Goal: Information Seeking & Learning: Learn about a topic

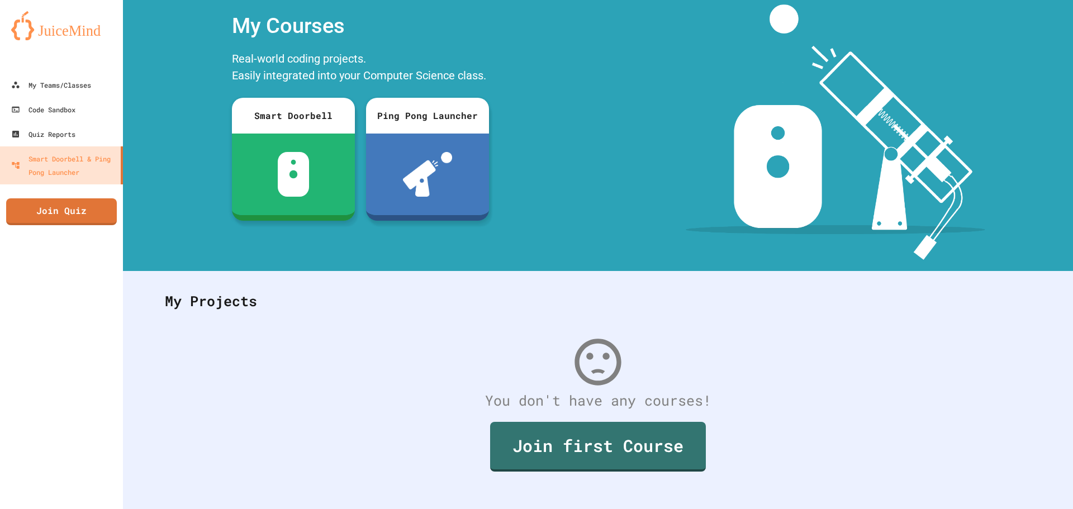
scroll to position [51, 0]
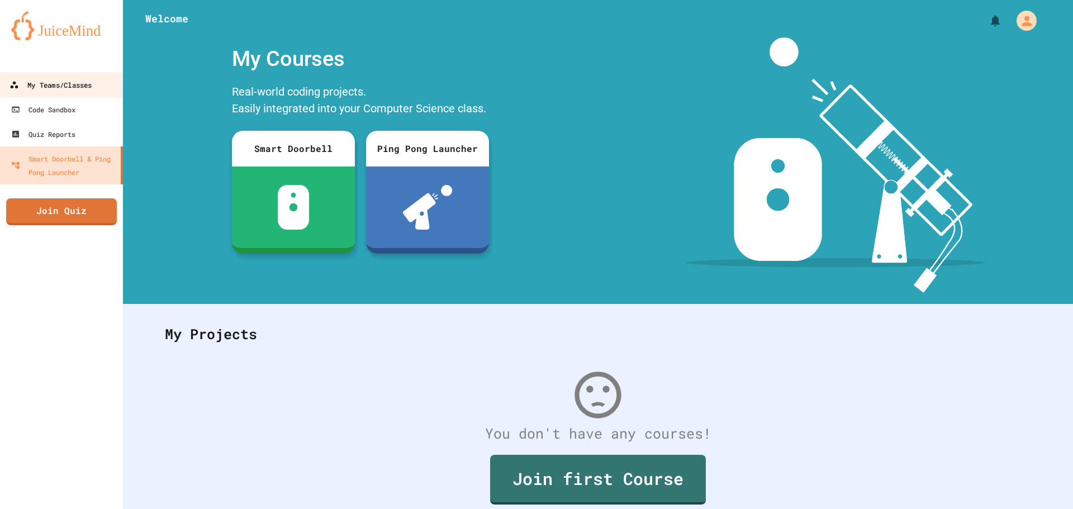
click at [37, 82] on div "My Teams/Classes" at bounding box center [50, 85] width 82 height 14
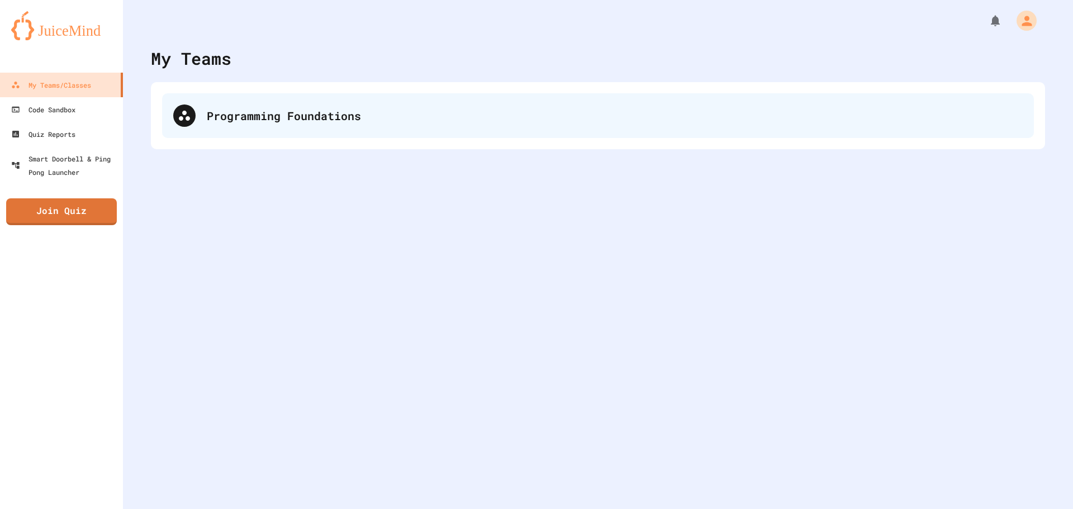
click at [283, 118] on div "Programming Foundations" at bounding box center [615, 115] width 816 height 17
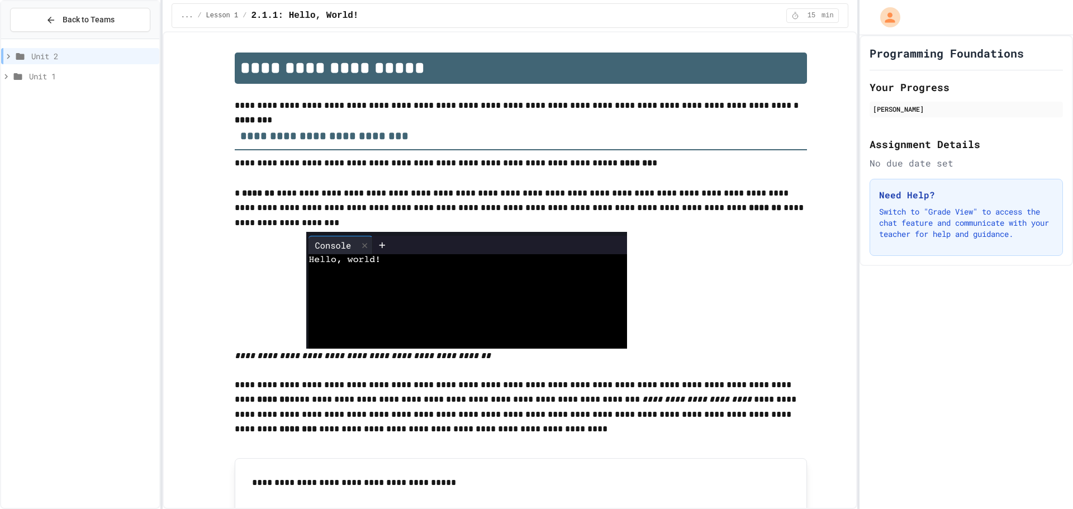
click at [78, 64] on div "Unit 2" at bounding box center [80, 58] width 158 height 20
click at [72, 71] on span "Unit 1" at bounding box center [92, 76] width 126 height 12
click at [77, 79] on span "Unit 1" at bounding box center [92, 76] width 126 height 12
click at [57, 83] on div "Unit 1" at bounding box center [80, 76] width 158 height 16
click at [64, 92] on span "Lesson 1" at bounding box center [95, 97] width 119 height 12
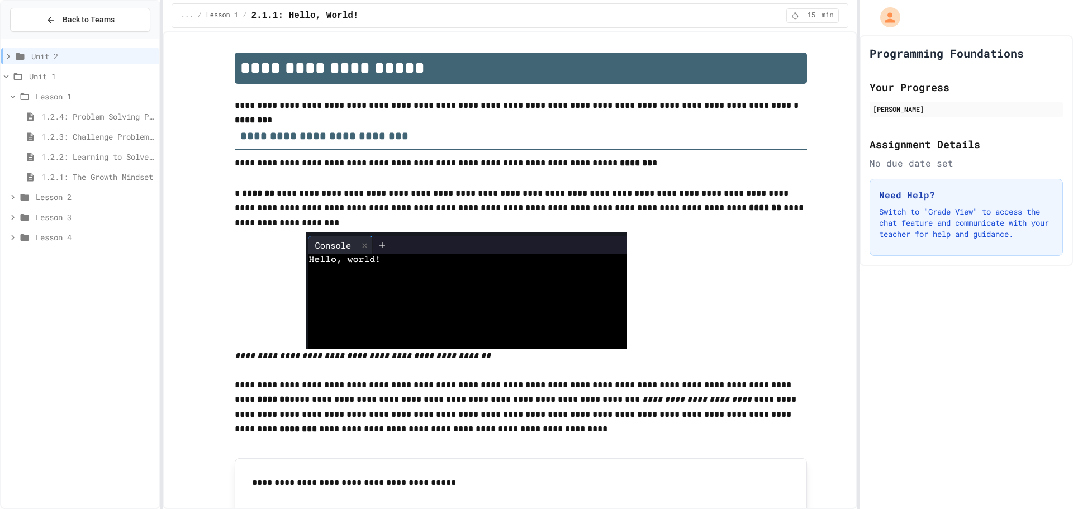
click at [65, 99] on span "Lesson 1" at bounding box center [95, 97] width 119 height 12
click at [50, 78] on span "Unit 1" at bounding box center [92, 76] width 126 height 12
click at [25, 49] on div "Unit 2" at bounding box center [80, 56] width 158 height 16
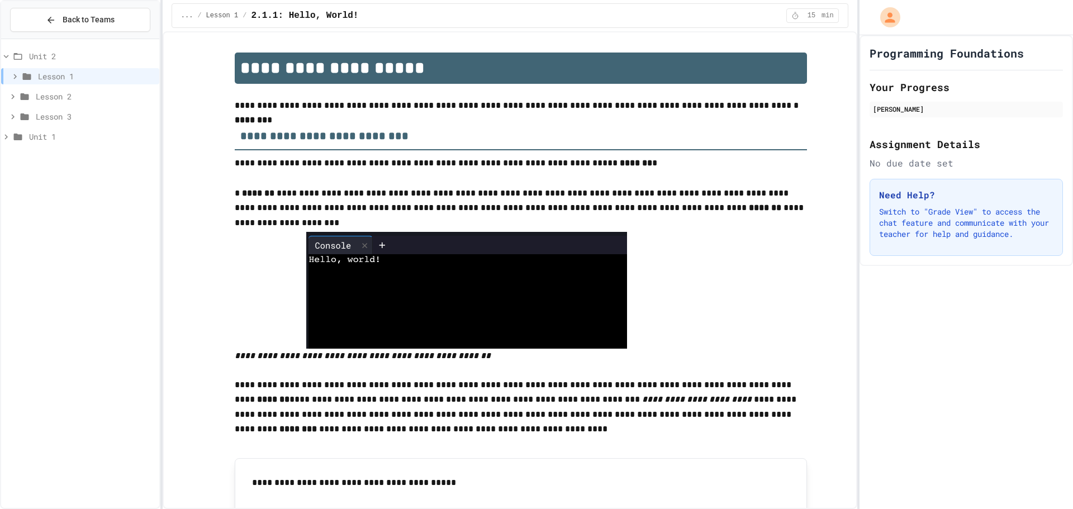
click at [50, 73] on span "Lesson 1" at bounding box center [96, 76] width 117 height 12
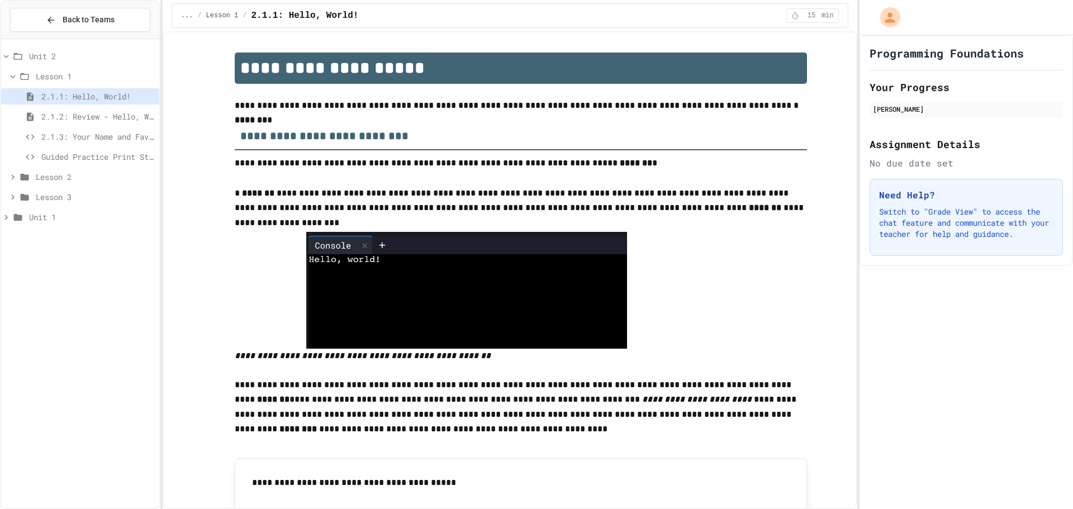
click at [71, 75] on span "Lesson 1" at bounding box center [95, 76] width 119 height 12
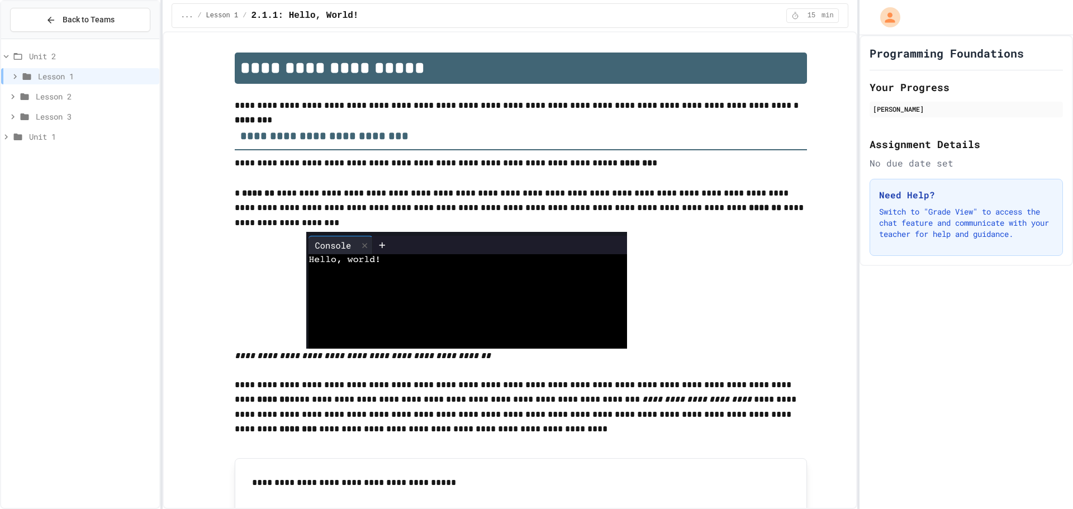
click at [95, 70] on span "Lesson 1" at bounding box center [96, 76] width 117 height 12
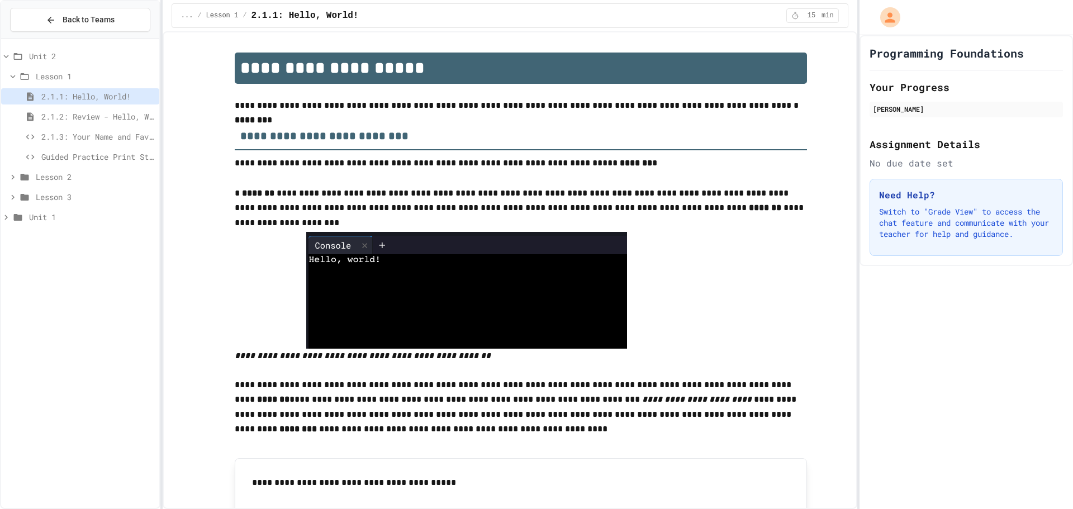
click at [95, 103] on div "2.1.1: Hello, World!" at bounding box center [80, 96] width 158 height 16
click at [102, 112] on span "2.1.2: Review - Hello, World!" at bounding box center [97, 117] width 113 height 12
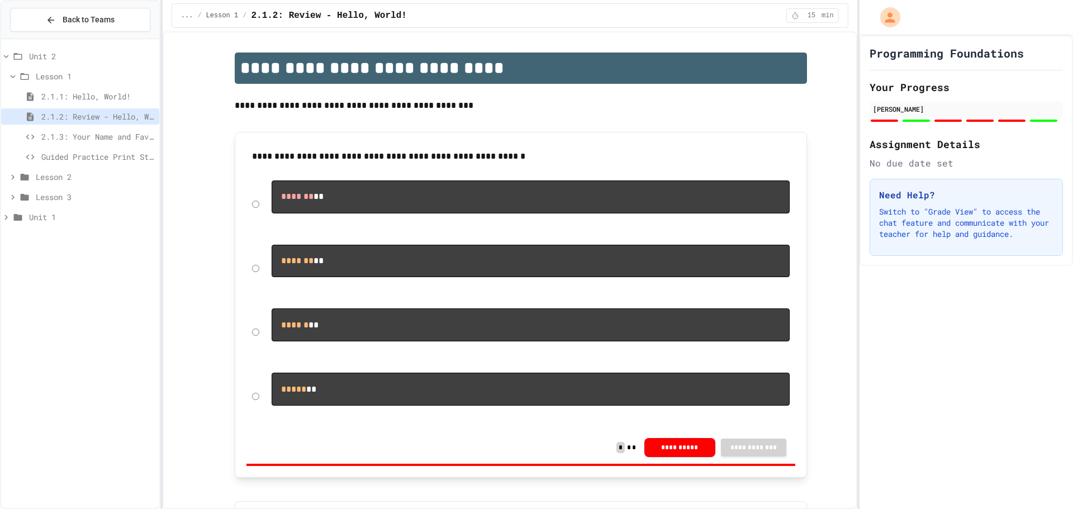
scroll to position [56, 0]
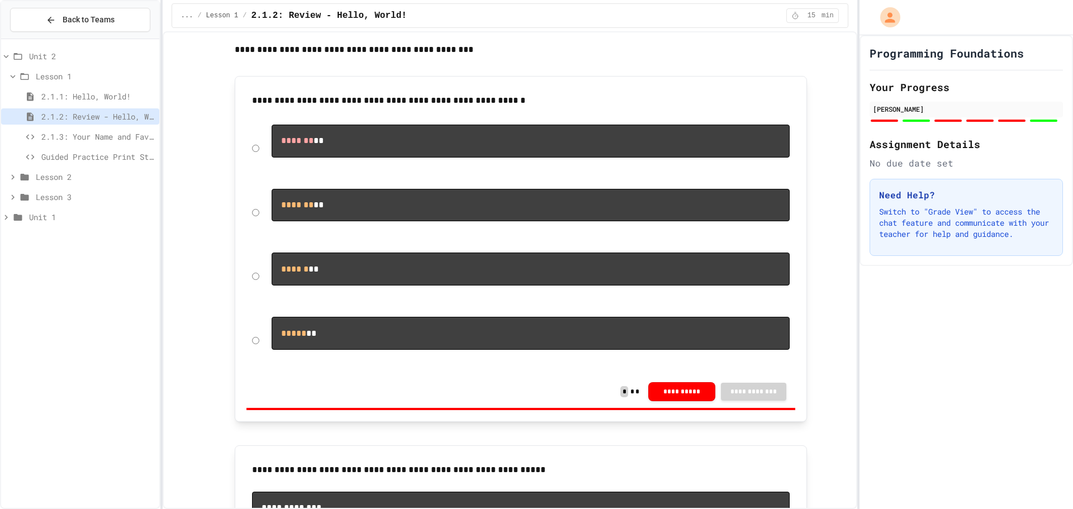
click at [55, 77] on span "Lesson 1" at bounding box center [95, 76] width 119 height 12
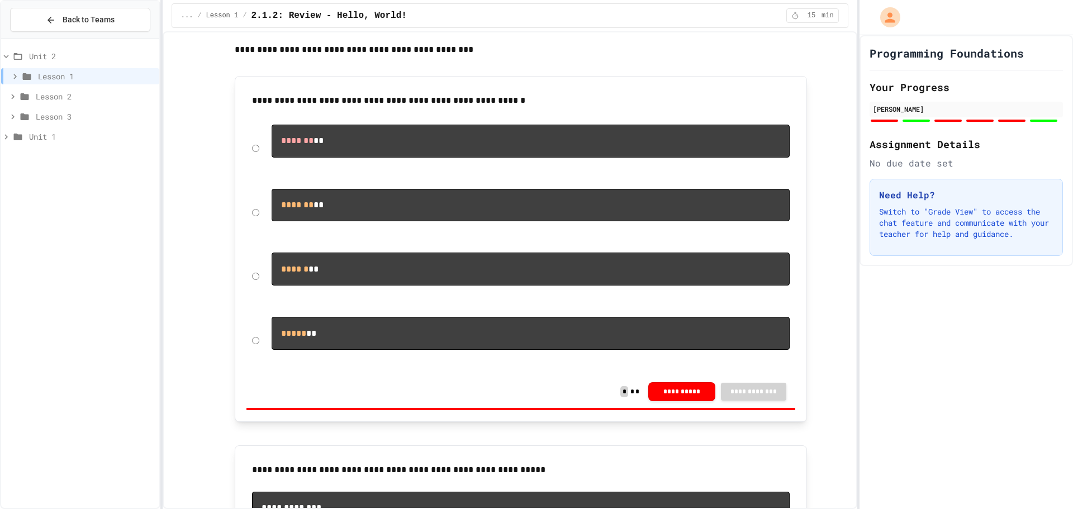
click at [52, 97] on span "Lesson 2" at bounding box center [95, 97] width 119 height 12
click at [84, 113] on span "2.2.1: Variables and Data Types" at bounding box center [97, 117] width 113 height 12
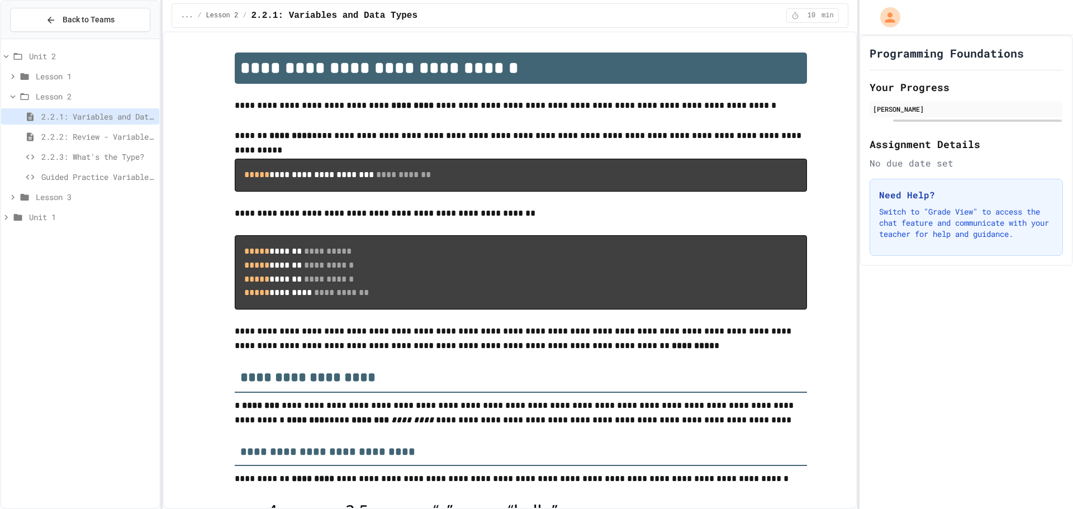
click at [101, 173] on span "Guided Practice Variables & Data Types" at bounding box center [97, 177] width 113 height 12
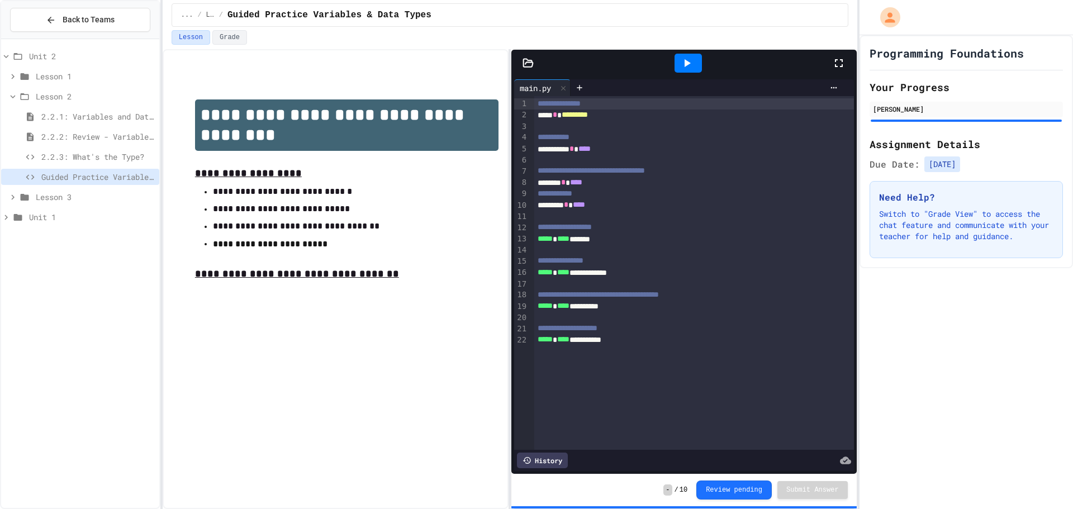
click at [79, 116] on span "2.2.1: Variables and Data Types" at bounding box center [97, 117] width 113 height 12
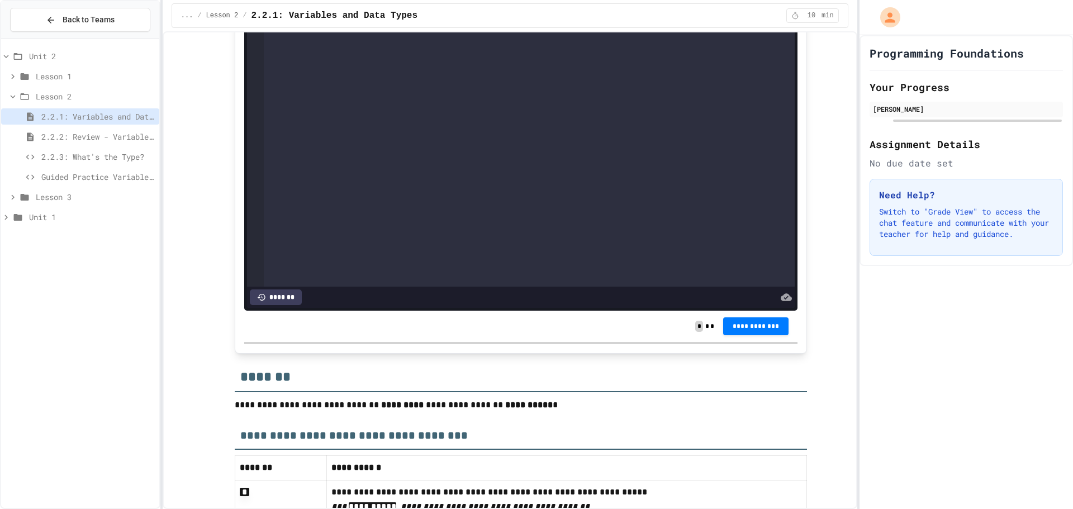
scroll to position [4949, 0]
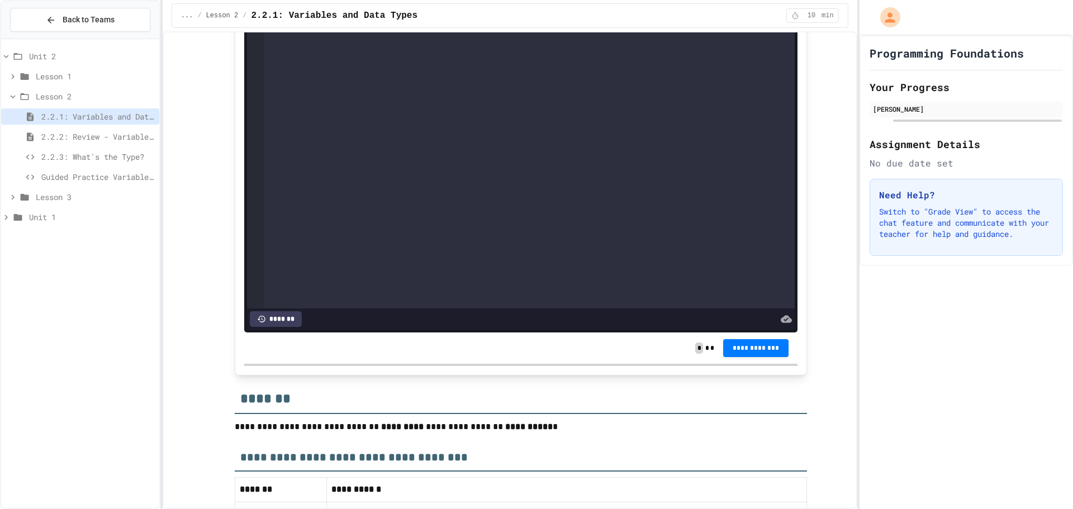
click at [55, 135] on span "2.2.2: Review - Variables and Data Types" at bounding box center [97, 137] width 113 height 12
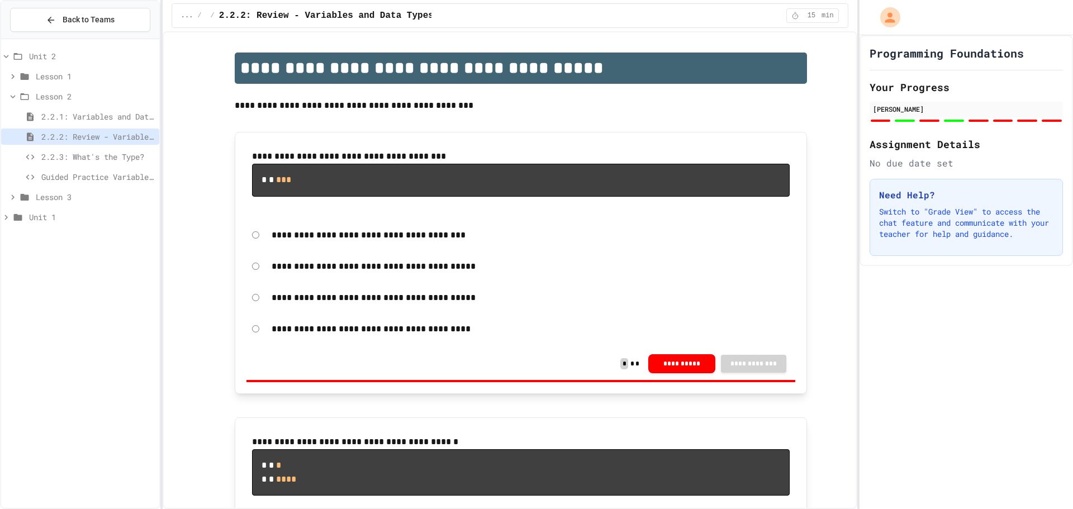
click at [46, 198] on span "Lesson 3" at bounding box center [95, 197] width 119 height 12
click at [76, 147] on div "2.2.2: Review - Variables and Data Types" at bounding box center [80, 139] width 158 height 20
click at [75, 153] on span "2.2.3: What's the Type?" at bounding box center [97, 157] width 113 height 12
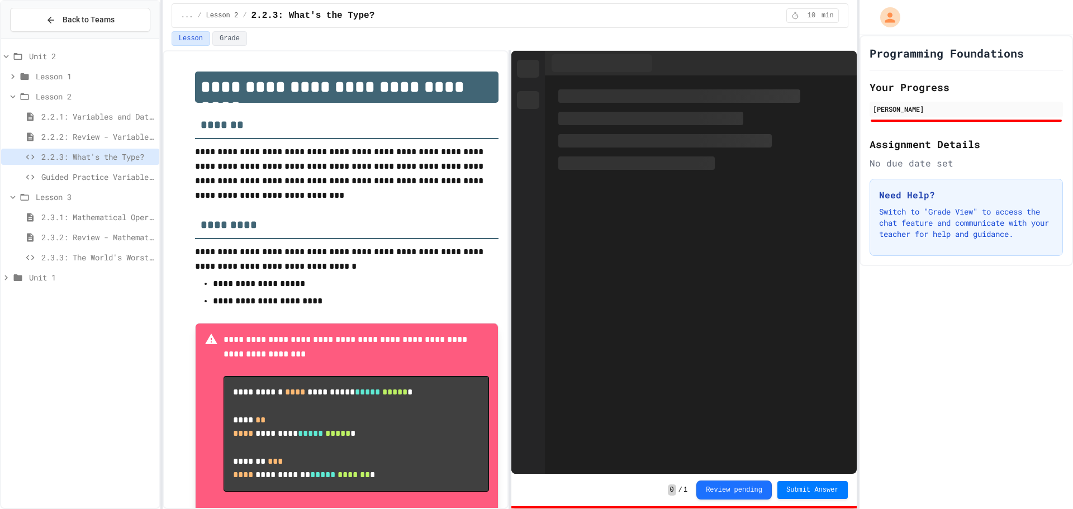
click at [79, 217] on span "2.3.1: Mathematical Operators" at bounding box center [97, 217] width 113 height 12
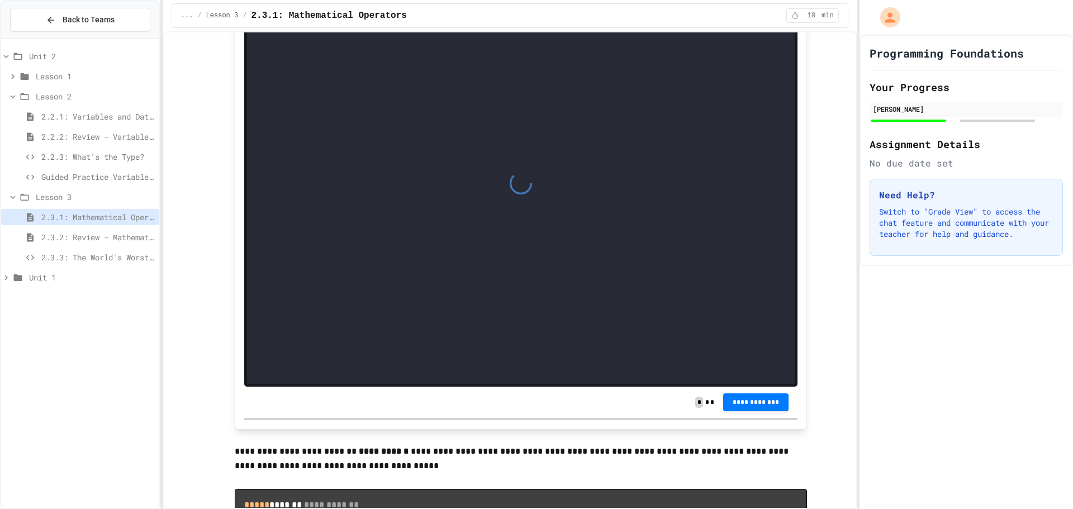
scroll to position [1397, 0]
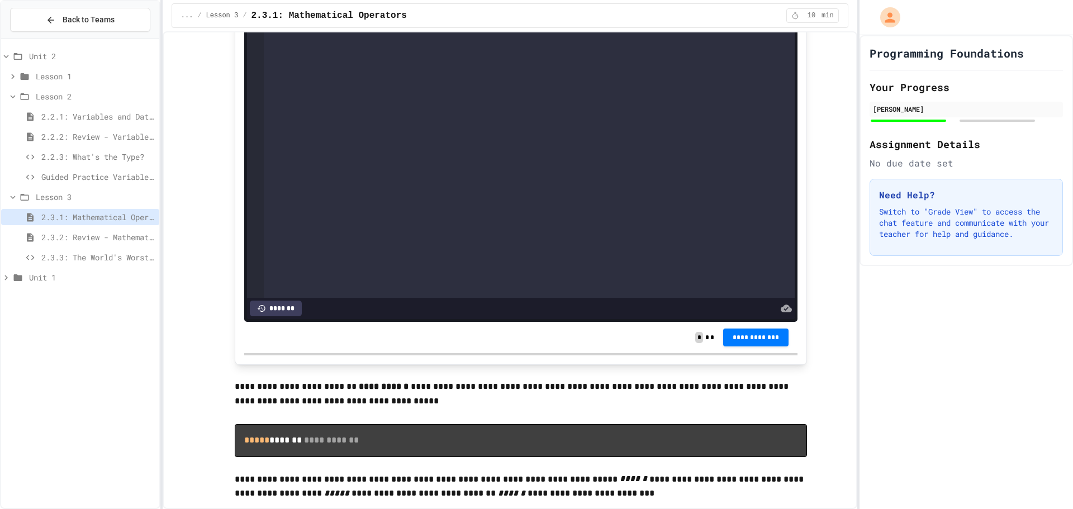
click at [96, 232] on span "2.3.2: Review - Mathematical Operators" at bounding box center [97, 237] width 113 height 12
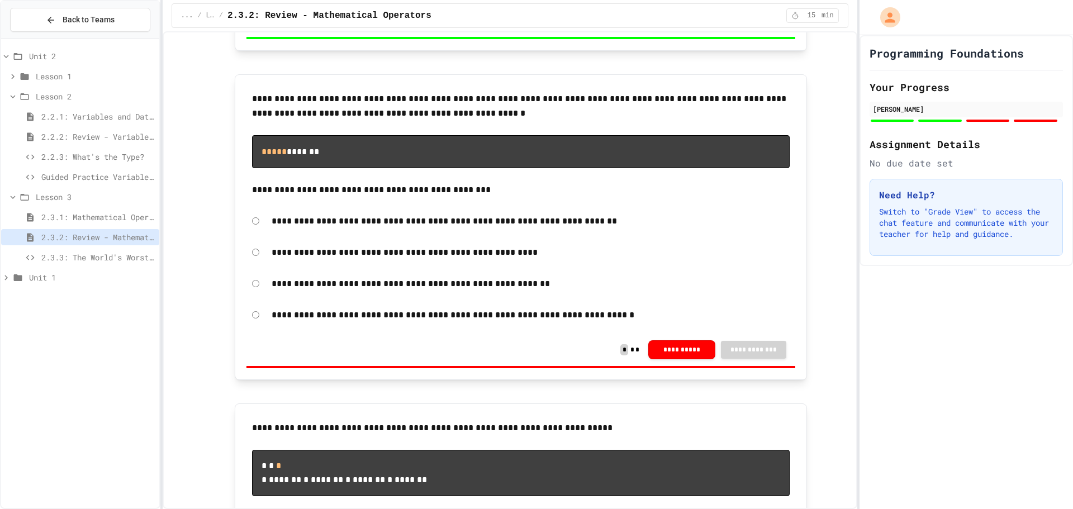
scroll to position [1006, 0]
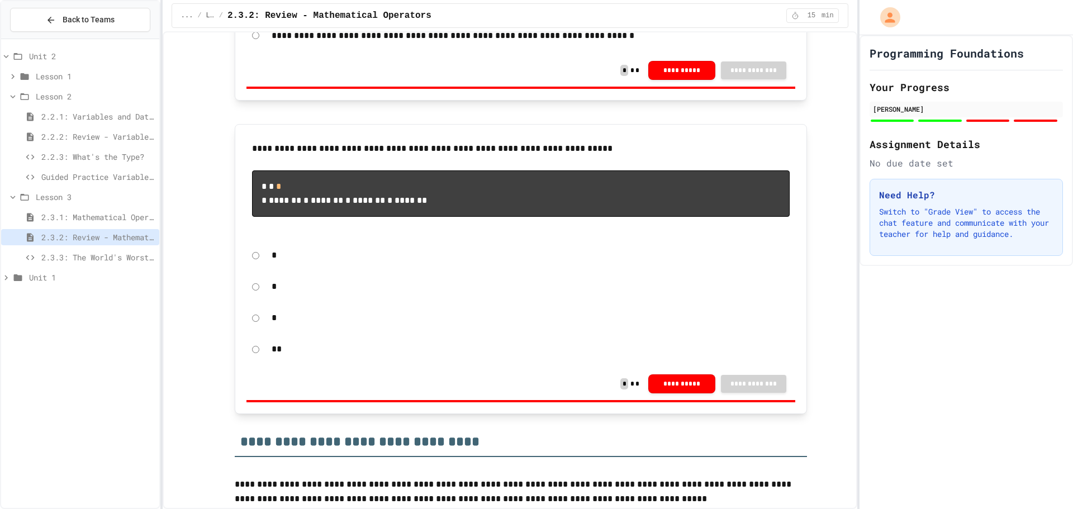
click at [102, 260] on span "2.3.3: The World's Worst Farmer's Market" at bounding box center [97, 257] width 113 height 12
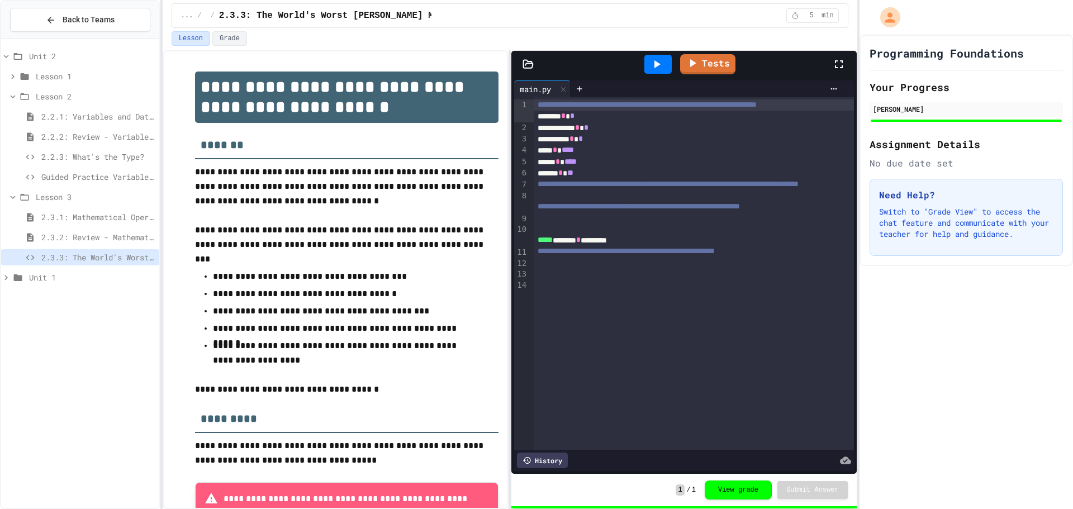
click at [66, 93] on span "Lesson 2" at bounding box center [95, 97] width 119 height 12
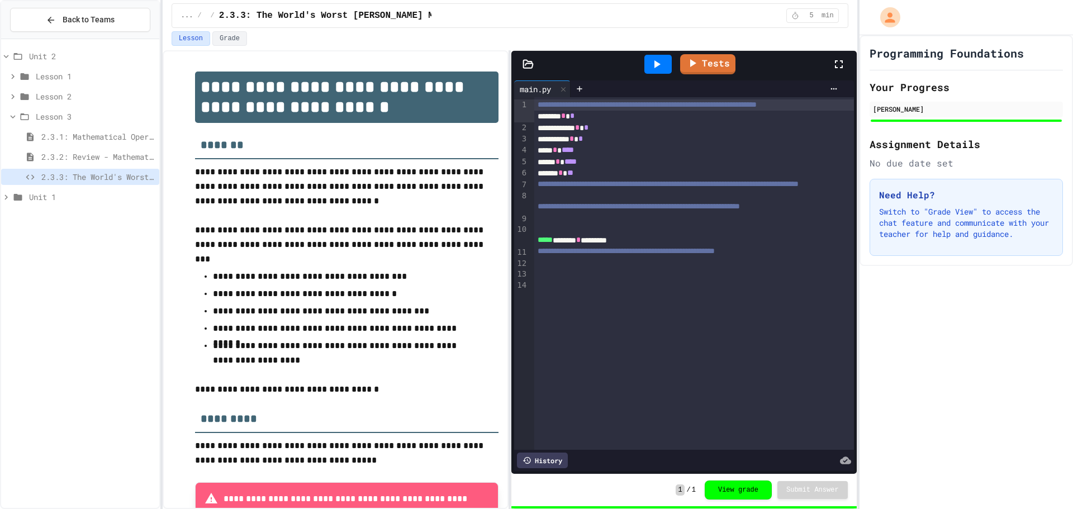
click at [38, 107] on div "Lesson 2" at bounding box center [80, 98] width 158 height 20
click at [41, 111] on span "Lesson 3" at bounding box center [95, 117] width 119 height 12
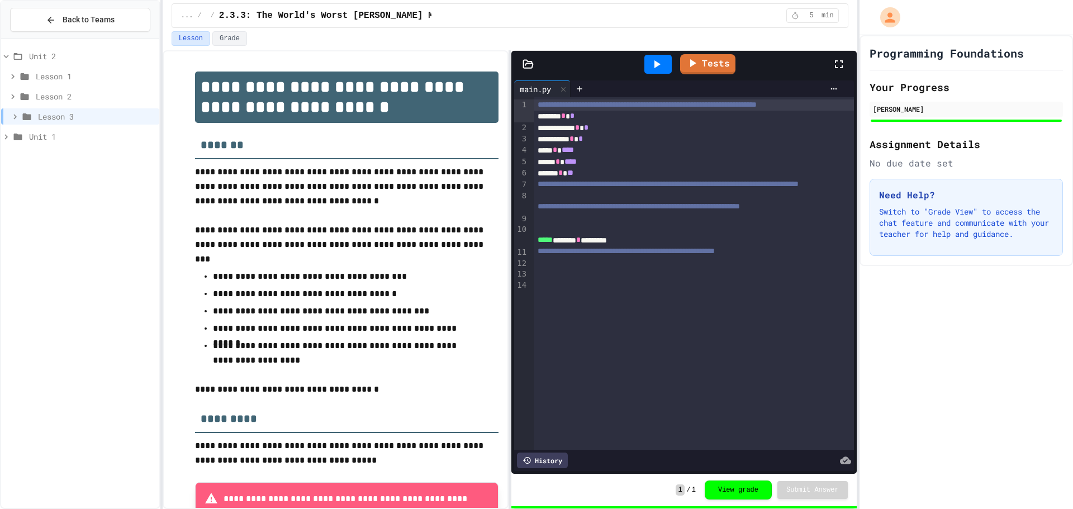
click at [54, 117] on span "Lesson 3" at bounding box center [96, 117] width 117 height 12
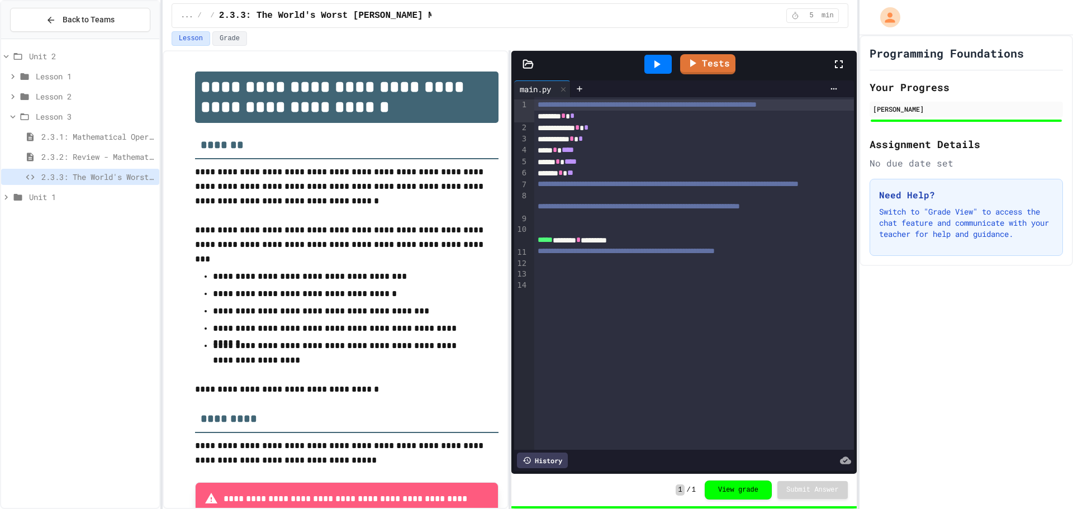
click at [56, 114] on span "Lesson 3" at bounding box center [95, 117] width 119 height 12
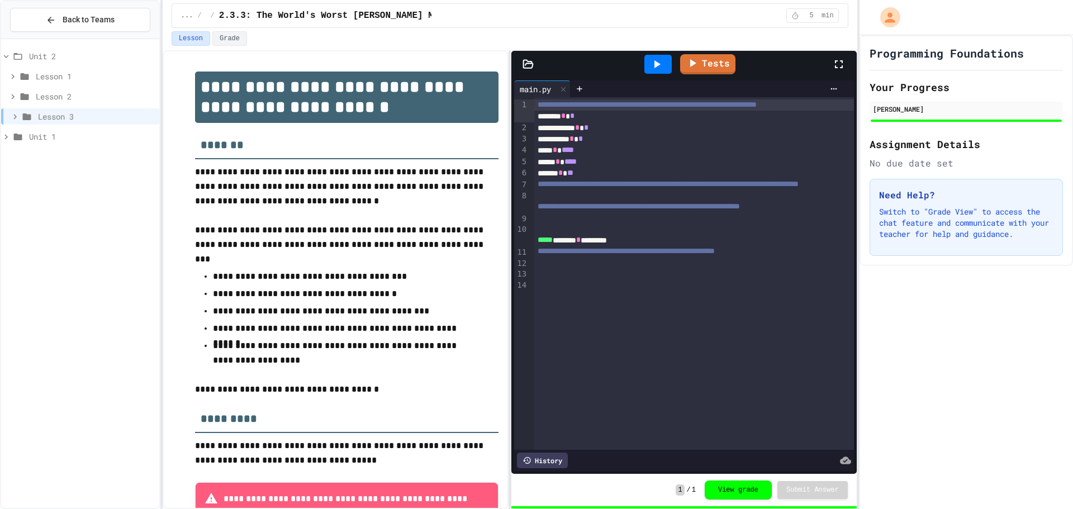
click at [41, 55] on span "Unit 2" at bounding box center [92, 56] width 126 height 12
click at [78, 61] on span "Unit 2" at bounding box center [92, 56] width 123 height 12
click at [43, 140] on span "Unit 1" at bounding box center [92, 137] width 126 height 12
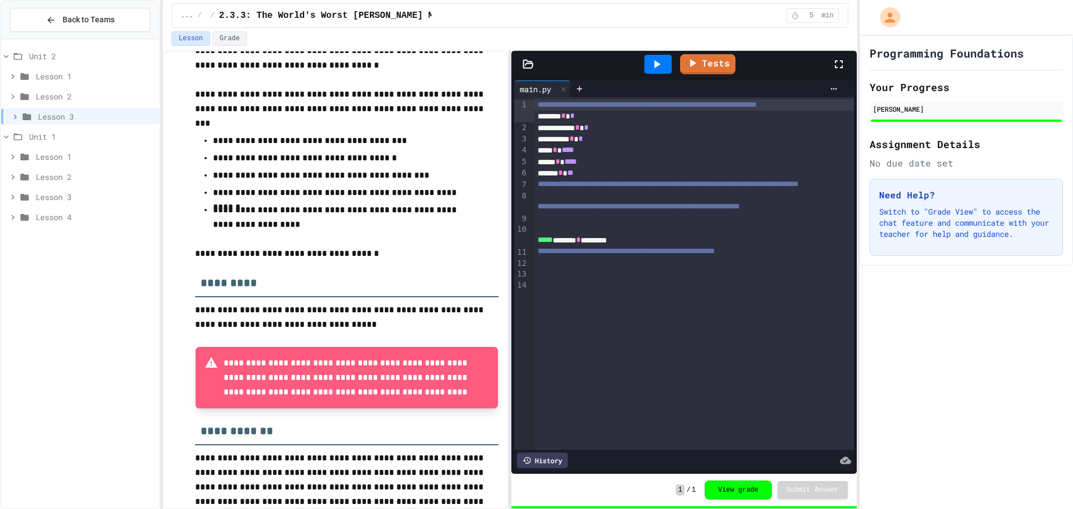
scroll to position [157, 0]
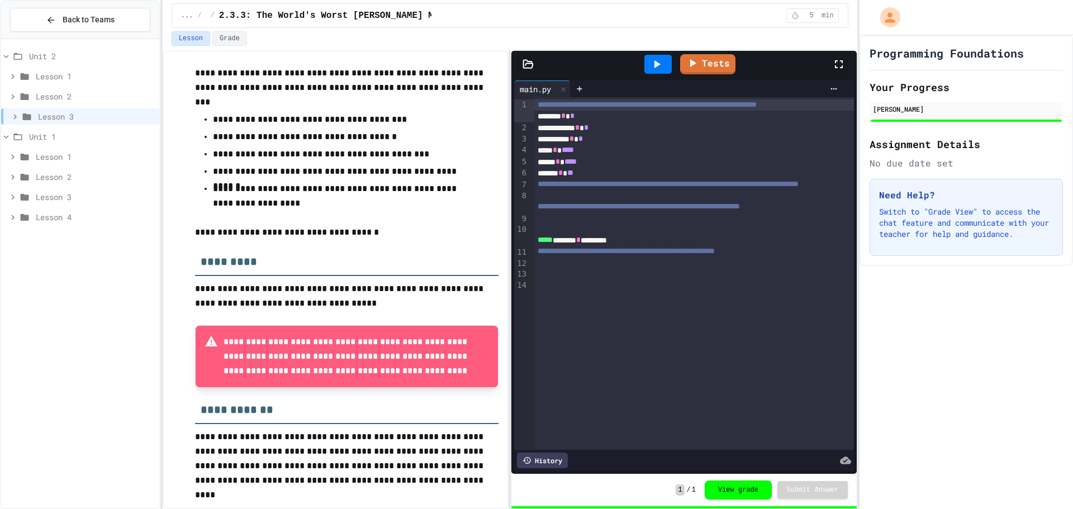
click at [58, 218] on span "Lesson 4" at bounding box center [95, 217] width 119 height 12
click at [73, 218] on span "Lesson 4" at bounding box center [95, 217] width 119 height 12
click at [57, 140] on span "Unit 1" at bounding box center [92, 137] width 126 height 12
click at [61, 54] on span "Unit 2" at bounding box center [92, 56] width 126 height 12
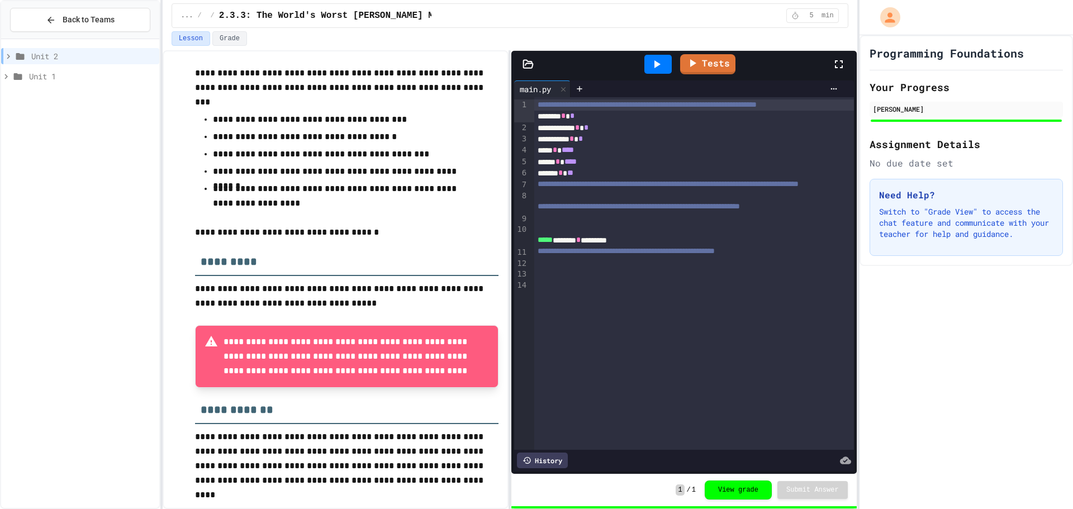
click at [61, 54] on span "Unit 2" at bounding box center [92, 56] width 123 height 12
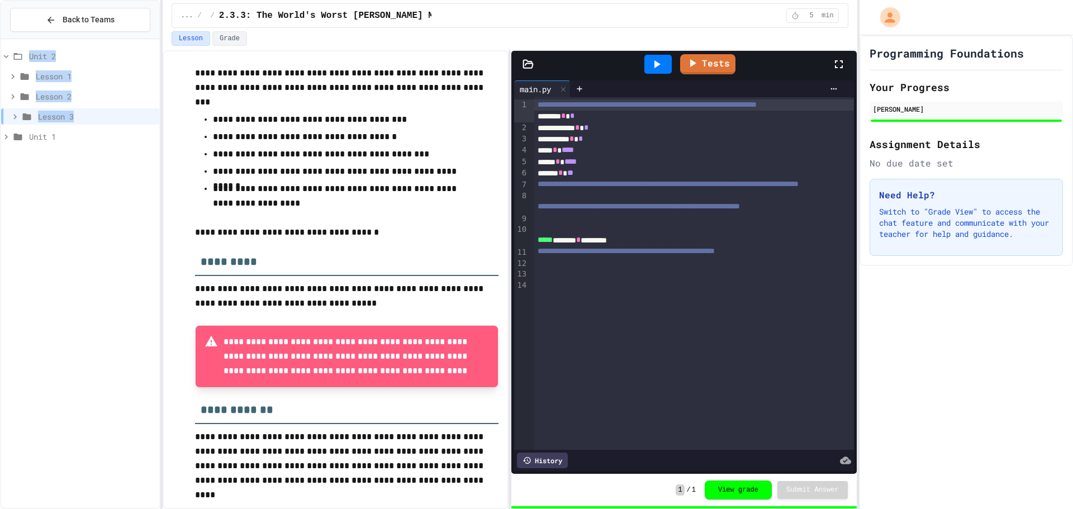
click at [61, 54] on span "Unit 2" at bounding box center [92, 56] width 126 height 12
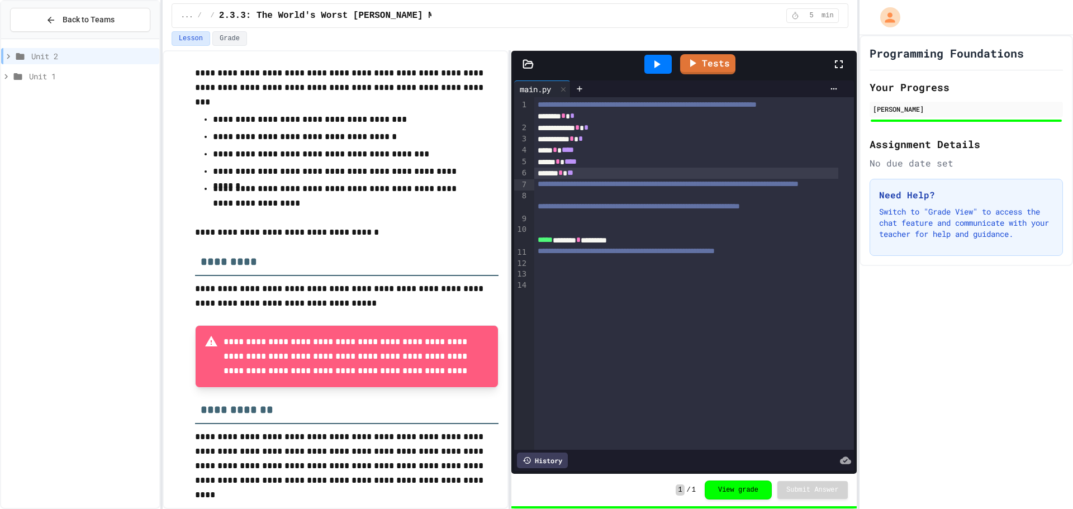
click at [610, 179] on div "****** * **" at bounding box center [686, 173] width 304 height 11
click at [559, 224] on div at bounding box center [694, 217] width 320 height 11
click at [638, 33] on div "Lesson Grade" at bounding box center [510, 38] width 677 height 15
click at [731, 489] on button "View grade" at bounding box center [738, 488] width 67 height 19
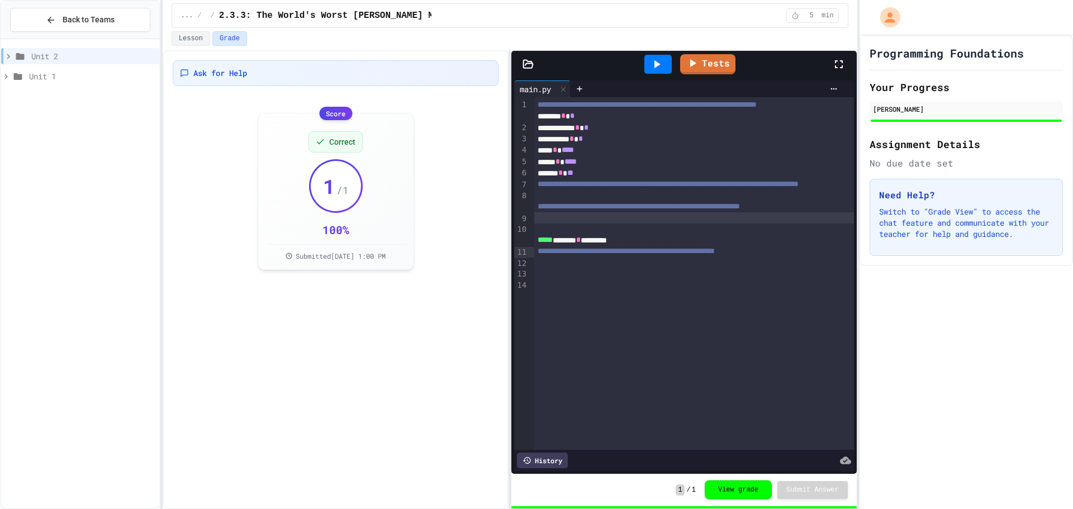
click at [726, 488] on button "View grade" at bounding box center [738, 490] width 67 height 19
click at [194, 34] on button "Lesson" at bounding box center [191, 38] width 39 height 15
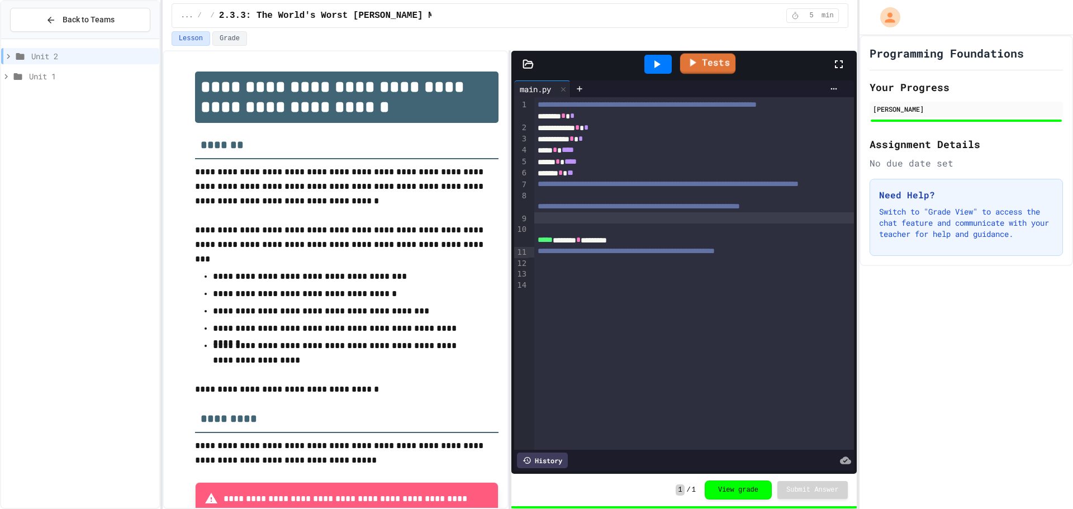
click at [709, 58] on link "Tests" at bounding box center [707, 64] width 55 height 21
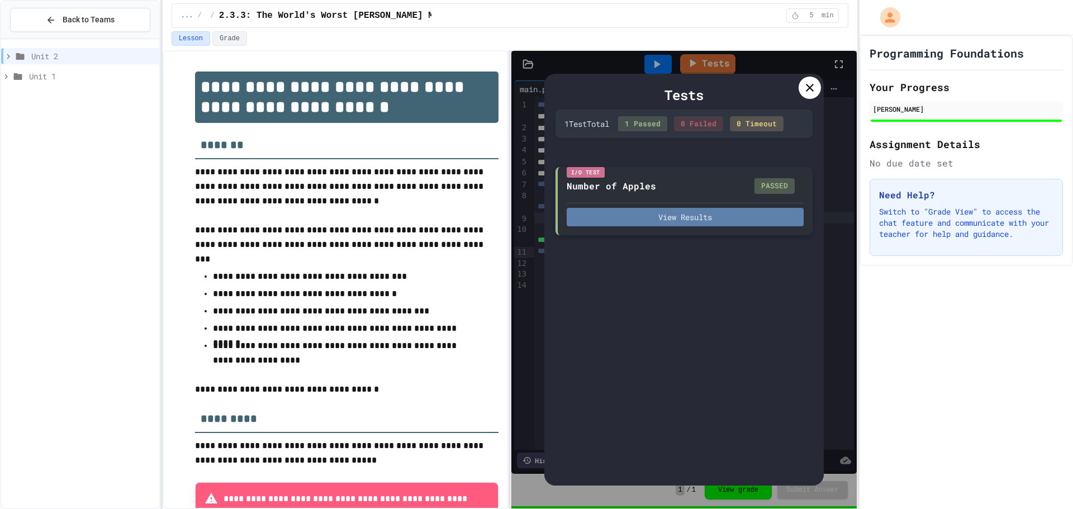
click at [695, 218] on button "View Results" at bounding box center [685, 217] width 237 height 18
drag, startPoint x: 811, startPoint y: 88, endPoint x: 794, endPoint y: 115, distance: 31.6
click at [811, 89] on icon at bounding box center [810, 88] width 8 height 8
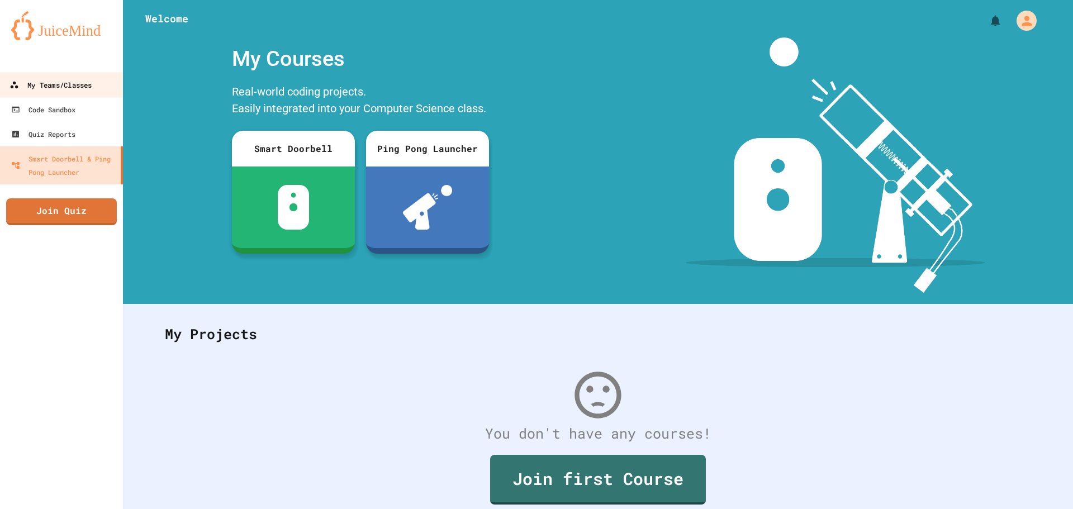
click at [55, 83] on div "My Teams/Classes" at bounding box center [50, 85] width 82 height 14
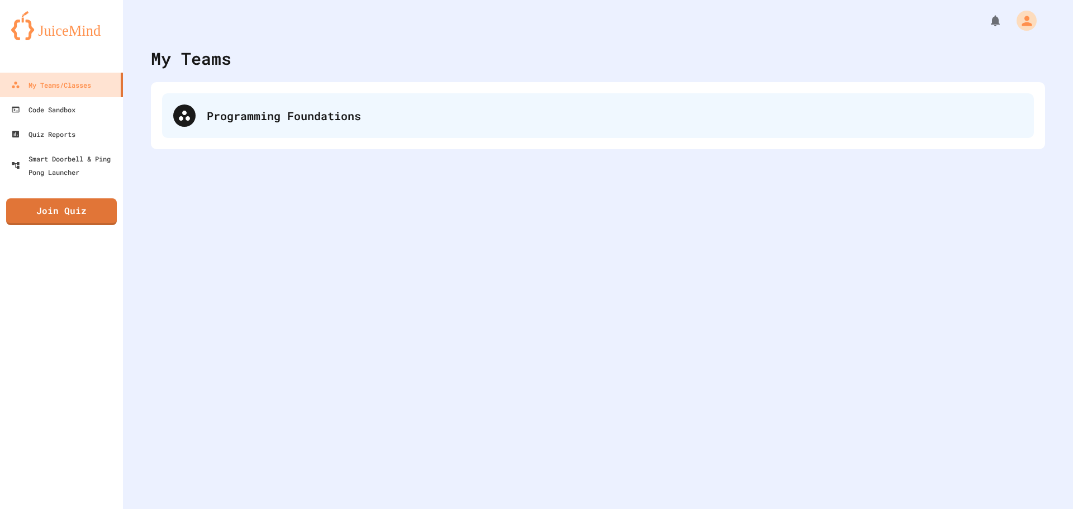
click at [214, 129] on div "Programming Foundations" at bounding box center [598, 115] width 872 height 45
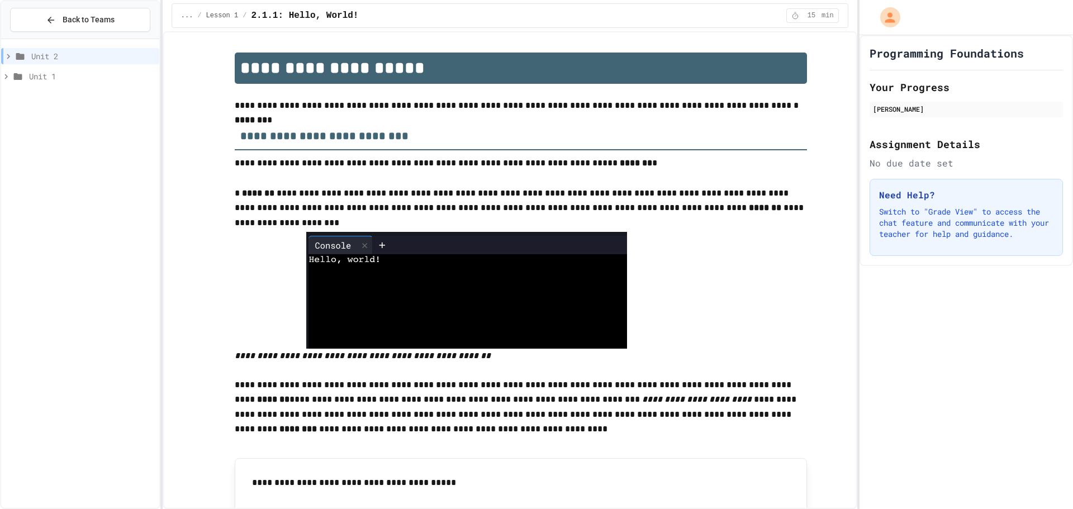
click at [64, 56] on span "Unit 2" at bounding box center [92, 56] width 123 height 12
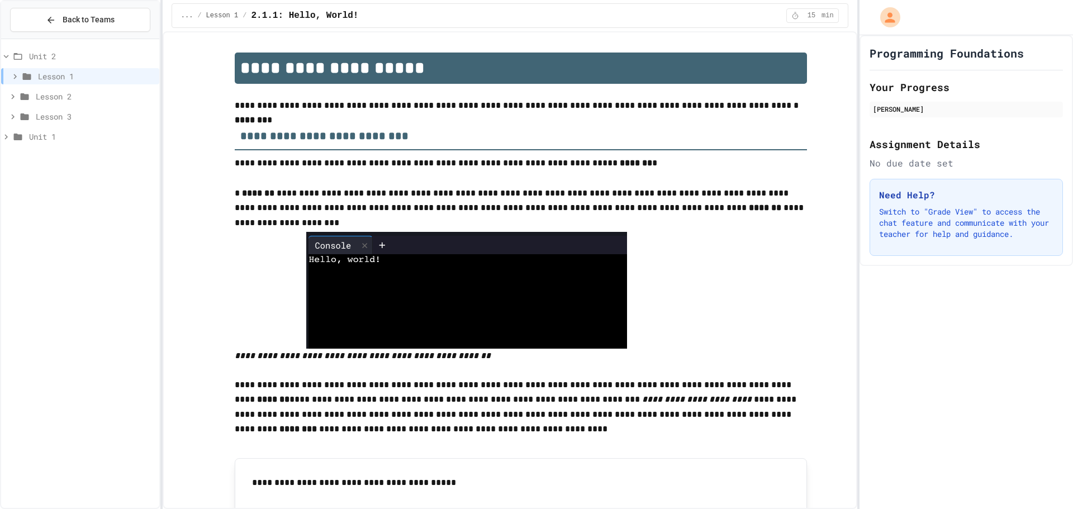
click at [66, 121] on span "Lesson 3" at bounding box center [95, 117] width 119 height 12
click at [108, 194] on span "2.3.4 - Guided Practice - Mathematical Operators in Python" at bounding box center [97, 197] width 113 height 12
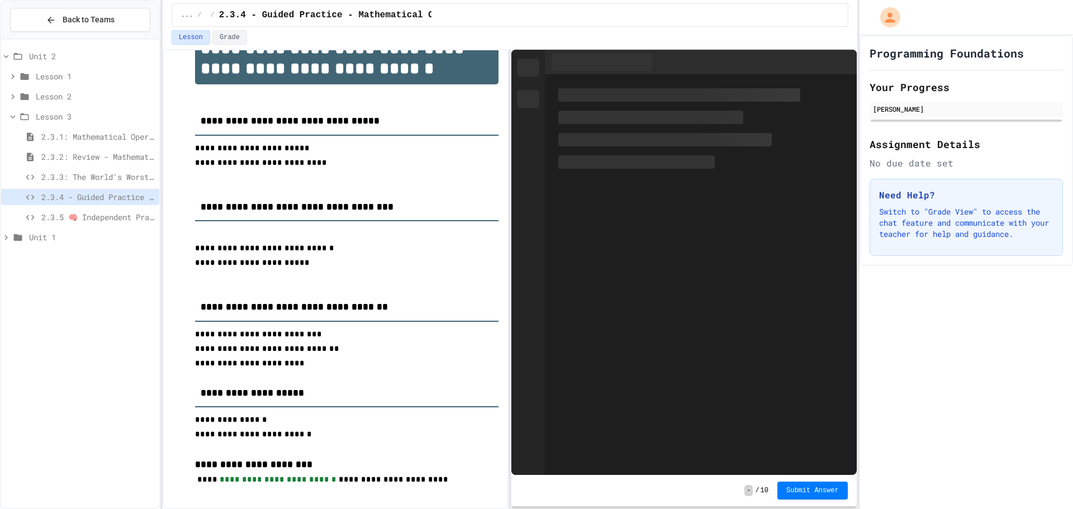
scroll to position [56, 0]
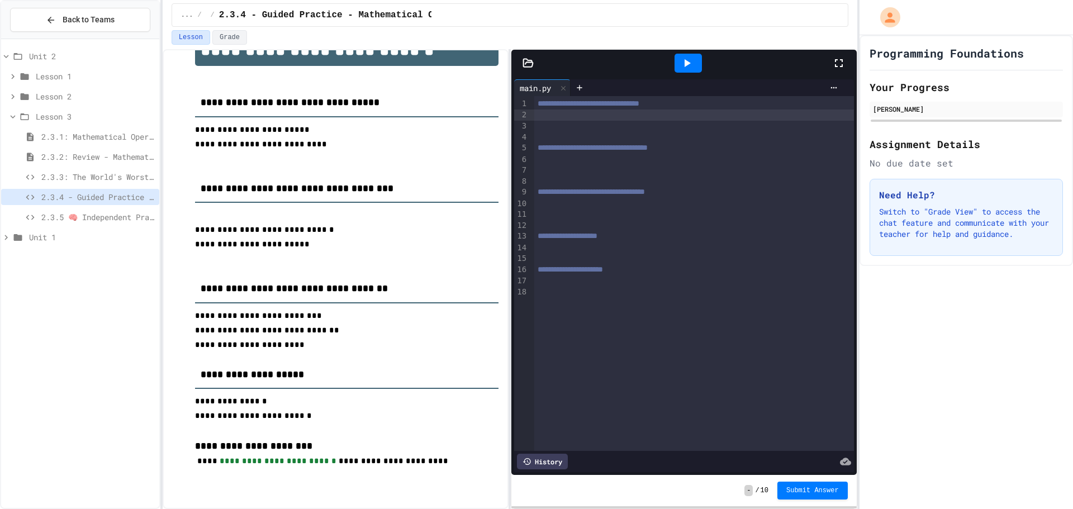
click at [549, 117] on div at bounding box center [694, 115] width 320 height 11
drag, startPoint x: 196, startPoint y: 134, endPoint x: 305, endPoint y: 142, distance: 109.8
click at [305, 142] on div "**********" at bounding box center [346, 315] width 303 height 600
click at [279, 130] on p "**********" at bounding box center [346, 130] width 303 height 15
drag, startPoint x: 208, startPoint y: 162, endPoint x: 201, endPoint y: 170, distance: 11.5
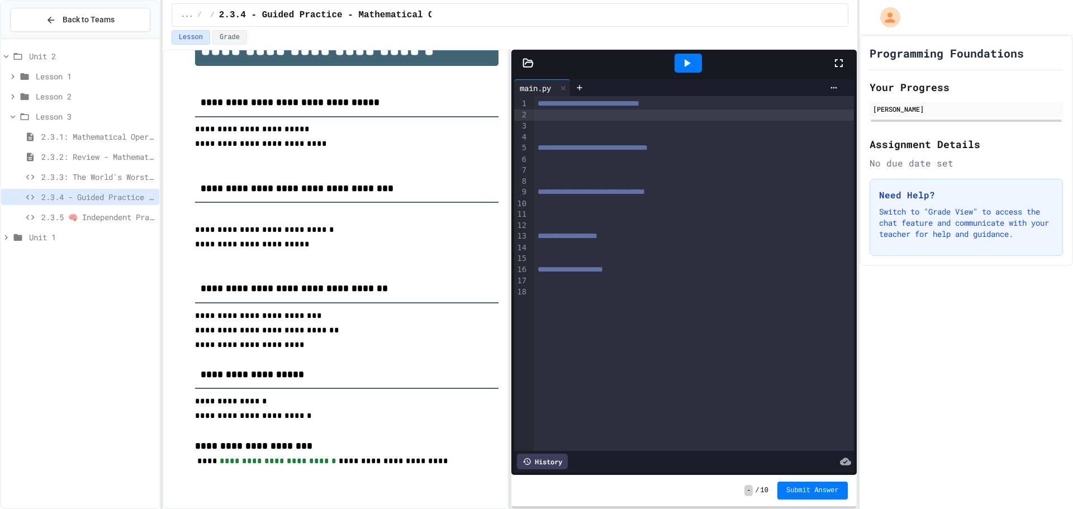
click at [208, 163] on p at bounding box center [346, 159] width 303 height 15
drag, startPoint x: 191, startPoint y: 131, endPoint x: 298, endPoint y: 151, distance: 109.3
click at [298, 151] on div "**********" at bounding box center [336, 314] width 326 height 622
click at [547, 117] on div at bounding box center [694, 115] width 320 height 11
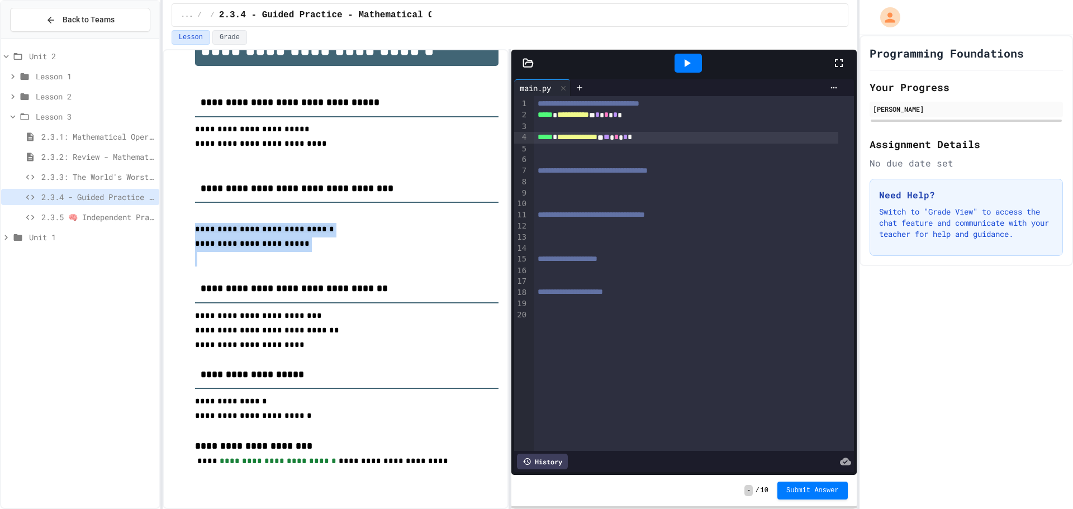
drag, startPoint x: 191, startPoint y: 233, endPoint x: 285, endPoint y: 255, distance: 96.9
click at [283, 256] on div "**********" at bounding box center [336, 314] width 326 height 622
click at [547, 184] on div at bounding box center [694, 182] width 320 height 11
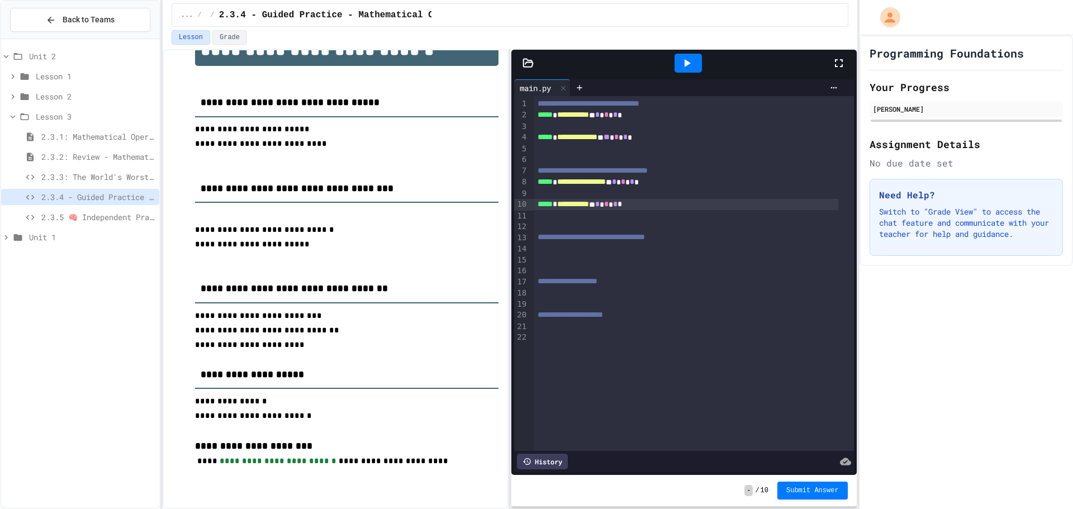
click at [187, 322] on div "**********" at bounding box center [336, 314] width 326 height 622
drag, startPoint x: 188, startPoint y: 341, endPoint x: 296, endPoint y: 359, distance: 109.3
click at [296, 359] on div "**********" at bounding box center [336, 314] width 326 height 622
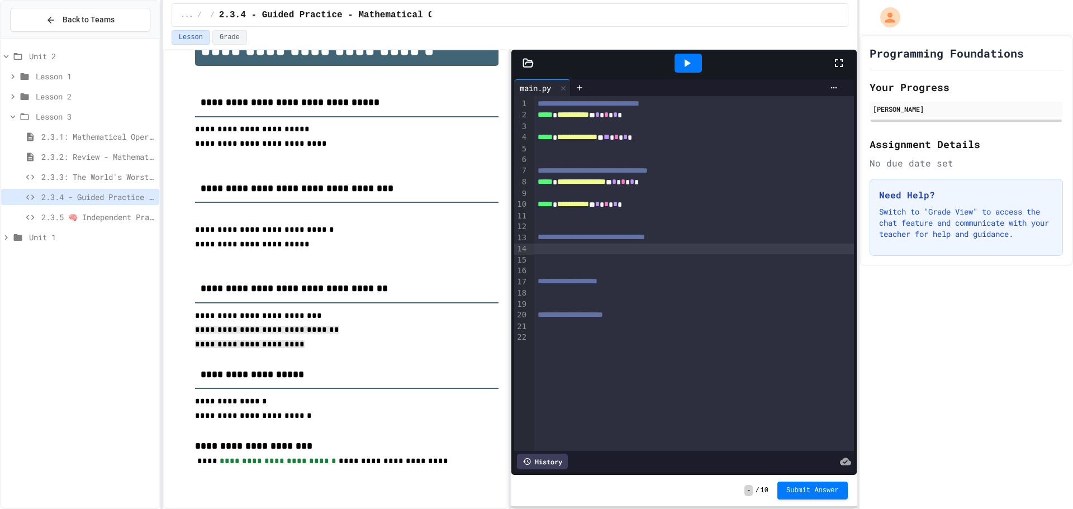
click at [555, 253] on div at bounding box center [694, 249] width 320 height 11
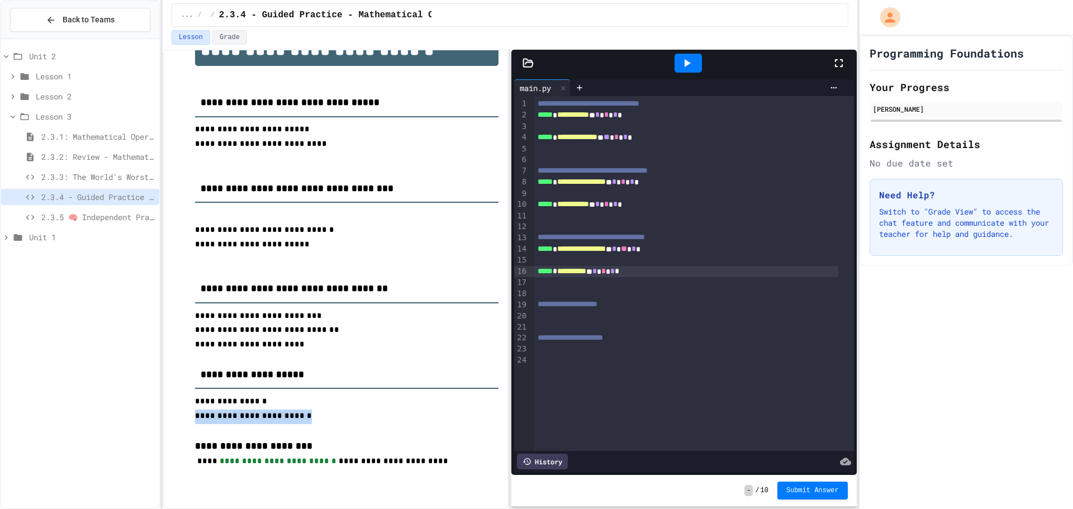
drag, startPoint x: 191, startPoint y: 430, endPoint x: 296, endPoint y: 436, distance: 104.7
click at [296, 436] on div "**********" at bounding box center [336, 314] width 326 height 622
click at [552, 316] on div at bounding box center [694, 315] width 320 height 11
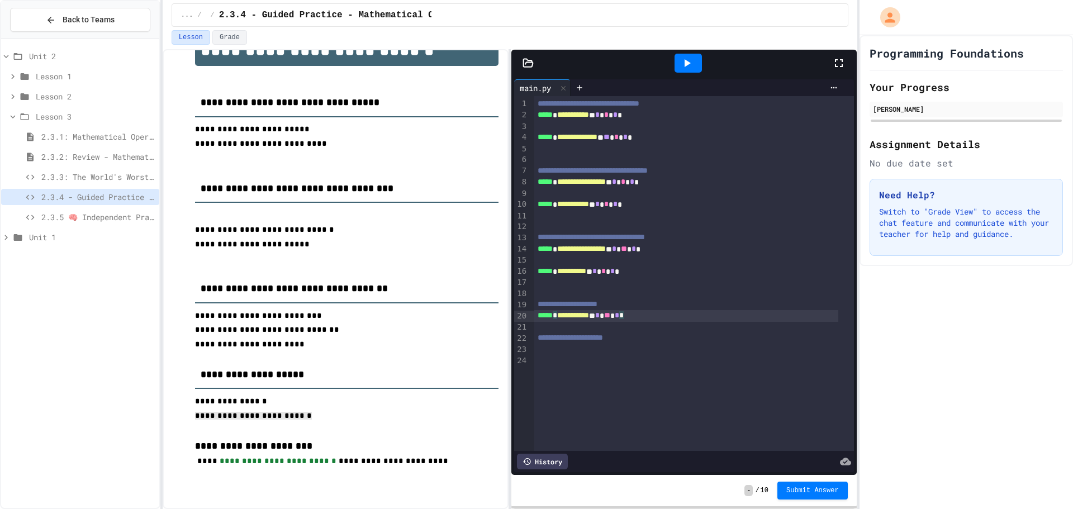
click at [686, 61] on icon at bounding box center [686, 62] width 13 height 13
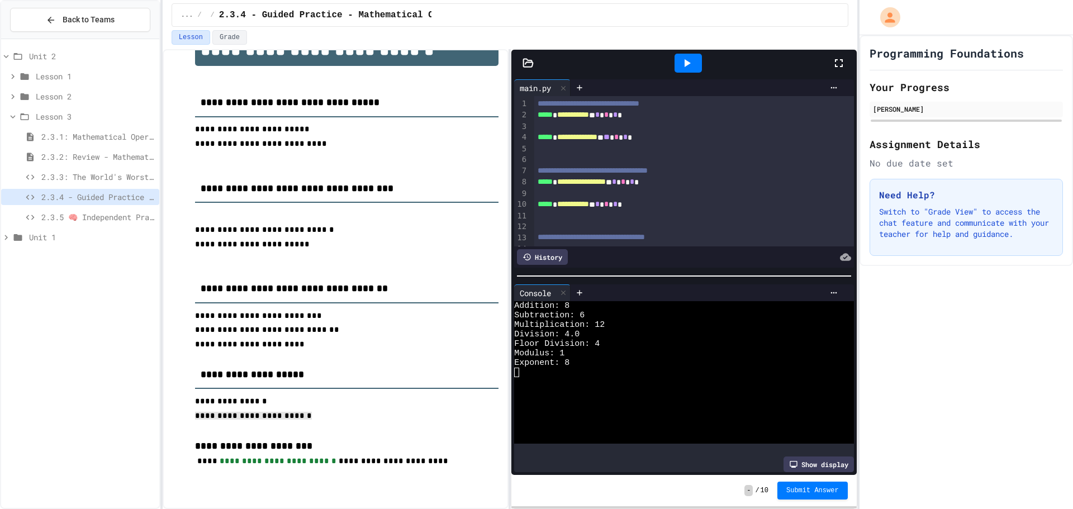
click at [689, 66] on icon at bounding box center [686, 62] width 13 height 13
click at [564, 289] on icon at bounding box center [563, 293] width 8 height 8
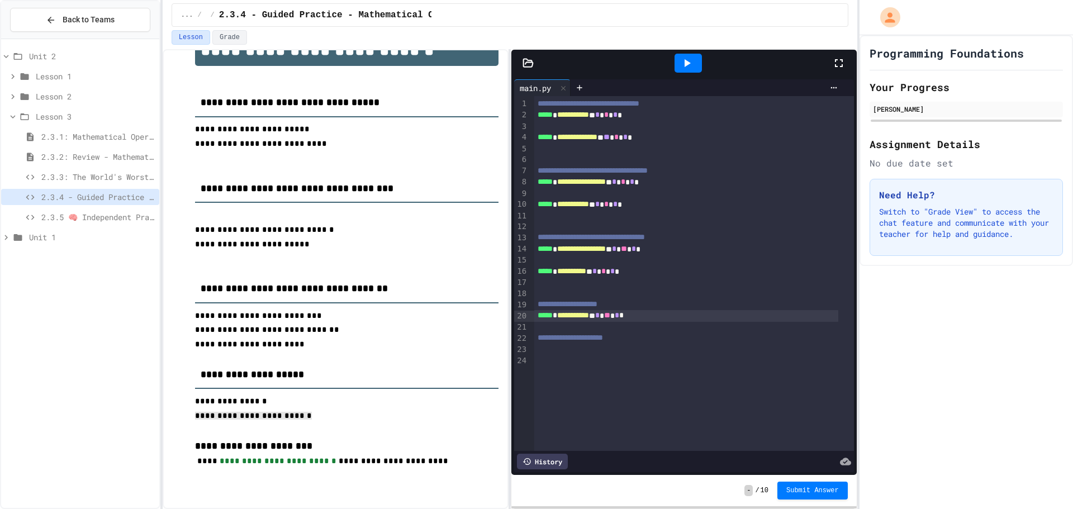
click at [551, 360] on div at bounding box center [694, 360] width 320 height 11
click at [682, 59] on icon at bounding box center [686, 62] width 13 height 13
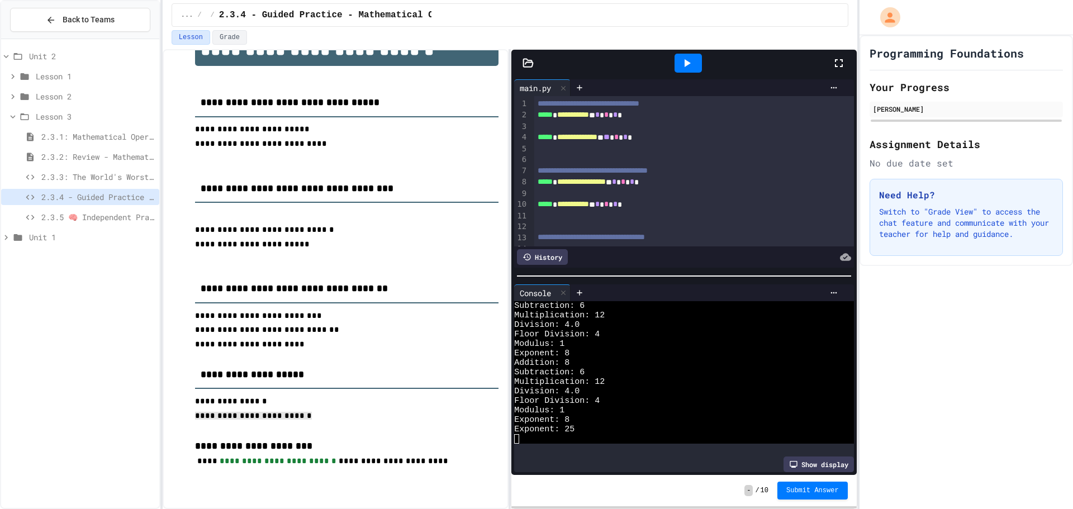
scroll to position [9, 0]
click at [560, 285] on div at bounding box center [563, 293] width 13 height 16
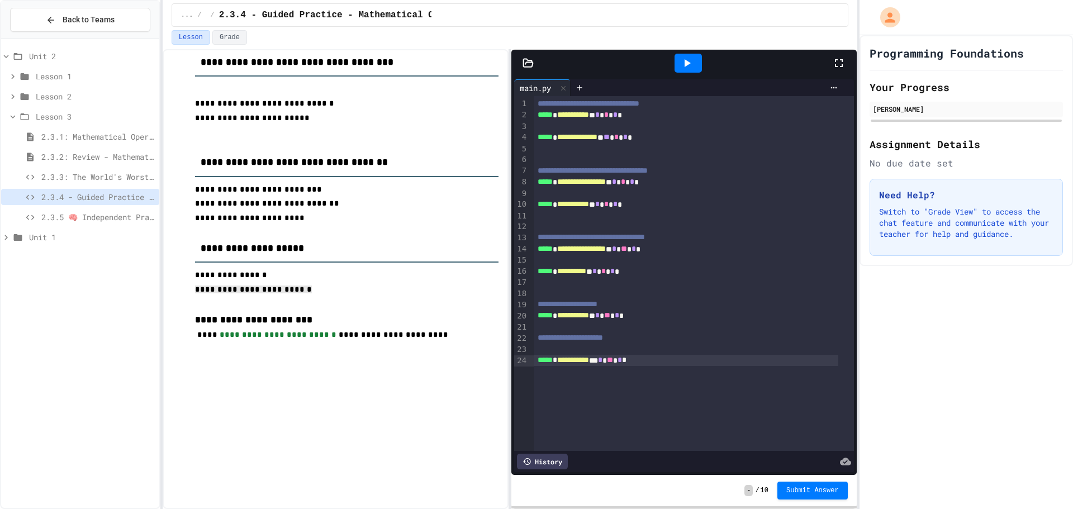
scroll to position [0, 0]
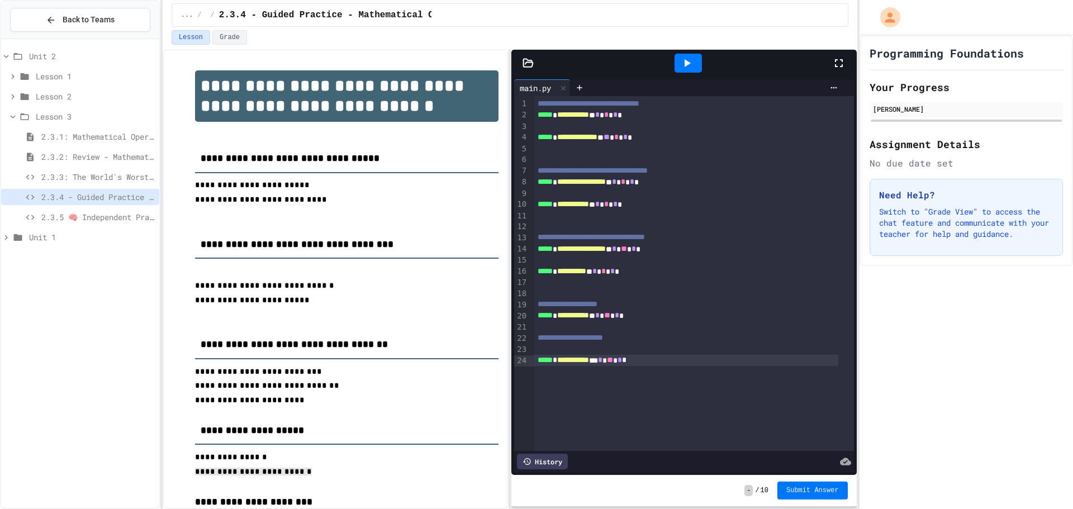
click at [830, 483] on button "Submit Answer" at bounding box center [812, 491] width 70 height 18
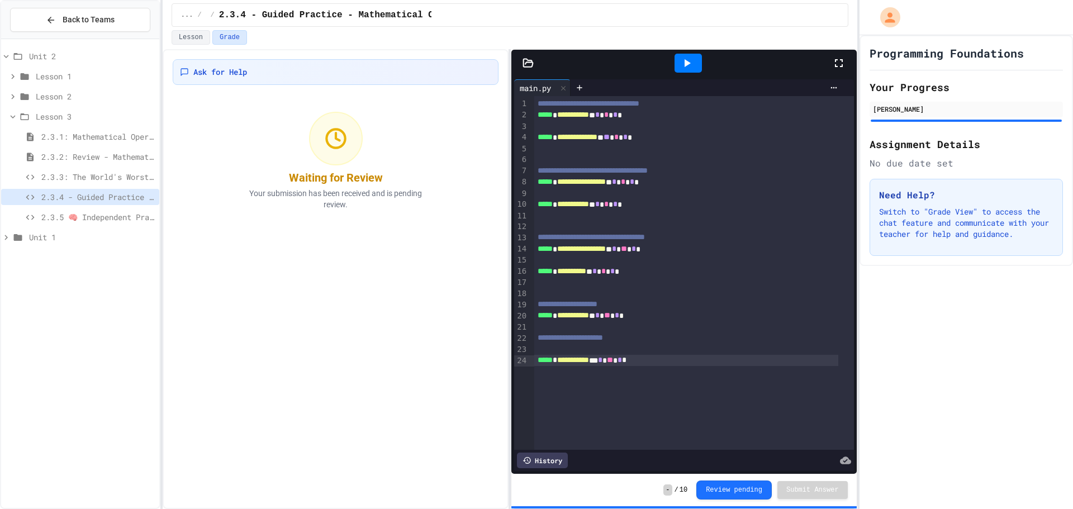
click at [80, 216] on span "2.3.5 🧠 Independent Practice" at bounding box center [97, 217] width 113 height 12
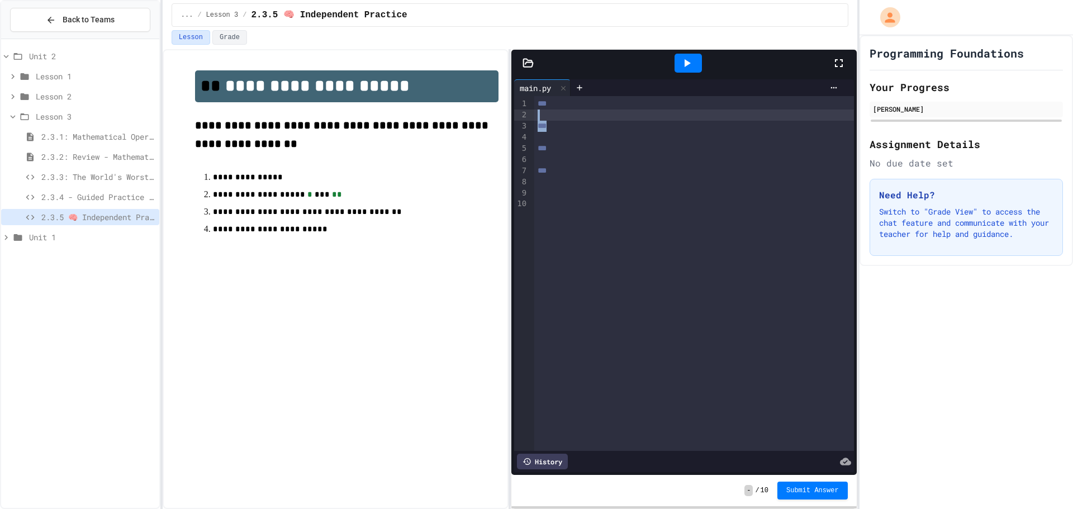
drag, startPoint x: 582, startPoint y: 122, endPoint x: 583, endPoint y: 116, distance: 5.7
click at [583, 117] on div "*** *** *** ***" at bounding box center [694, 273] width 320 height 355
click at [573, 108] on div "***" at bounding box center [694, 103] width 320 height 11
click at [58, 193] on span "2.3.4 - Guided Practice - Mathematical Operators in Python" at bounding box center [97, 197] width 113 height 12
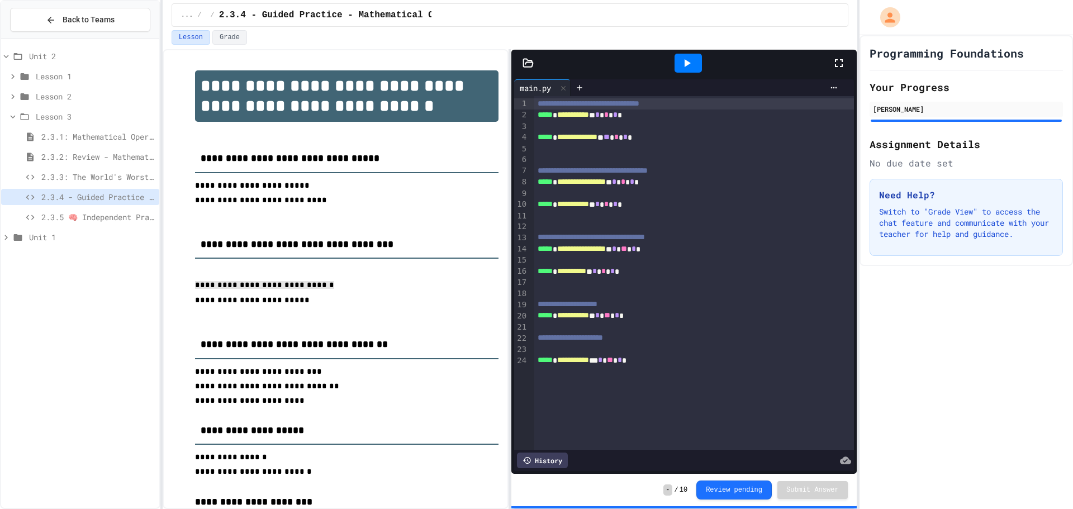
drag, startPoint x: 188, startPoint y: 291, endPoint x: 293, endPoint y: 295, distance: 105.7
click at [293, 295] on div "**********" at bounding box center [336, 370] width 326 height 622
click at [74, 219] on span "2.3.5 🧠 Independent Practice" at bounding box center [97, 217] width 113 height 12
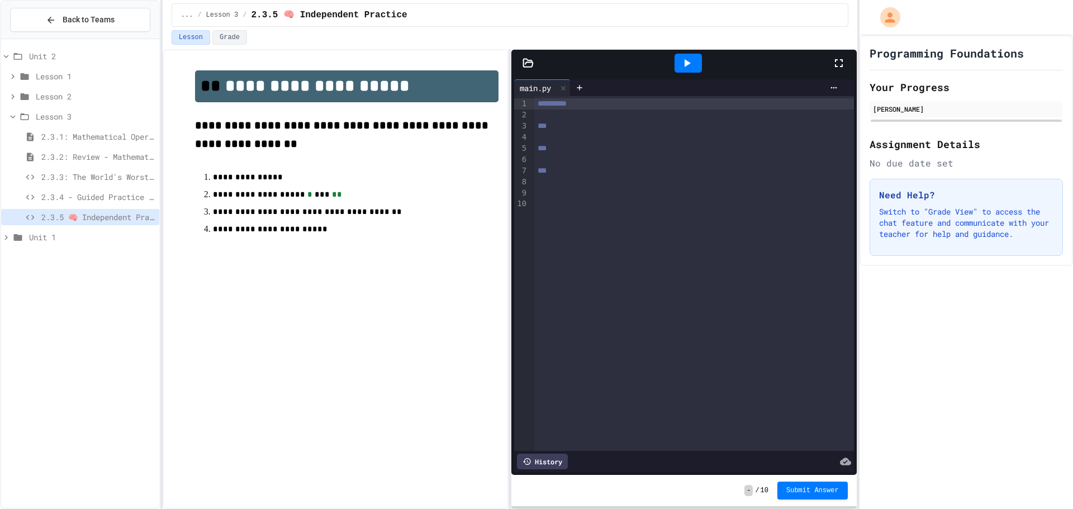
click at [581, 106] on div "**********" at bounding box center [694, 103] width 320 height 11
click at [104, 198] on span "2.3.4 - Guided Practice - Mathematical Operators in Python" at bounding box center [97, 197] width 113 height 12
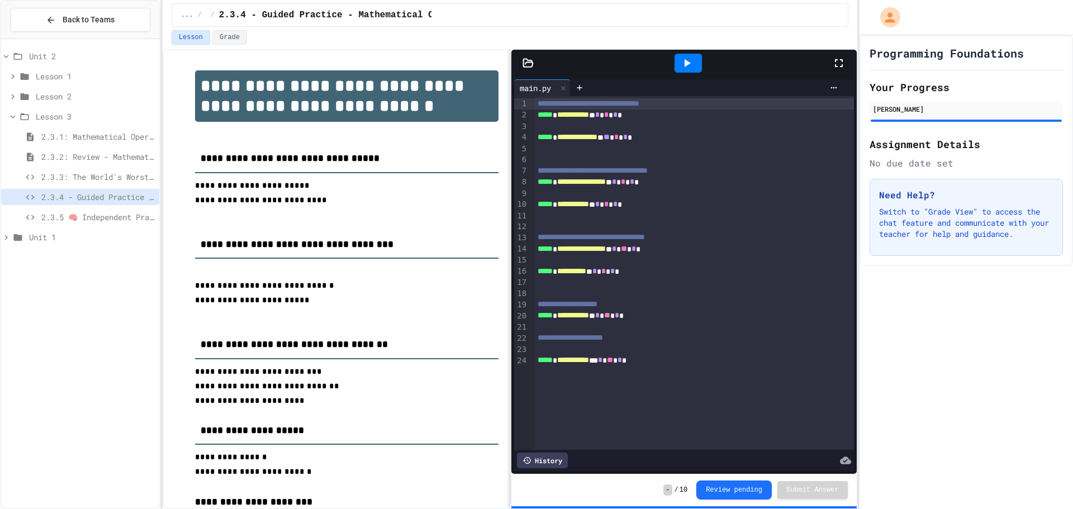
click at [92, 216] on span "2.3.5 🧠 Independent Practice" at bounding box center [97, 217] width 113 height 12
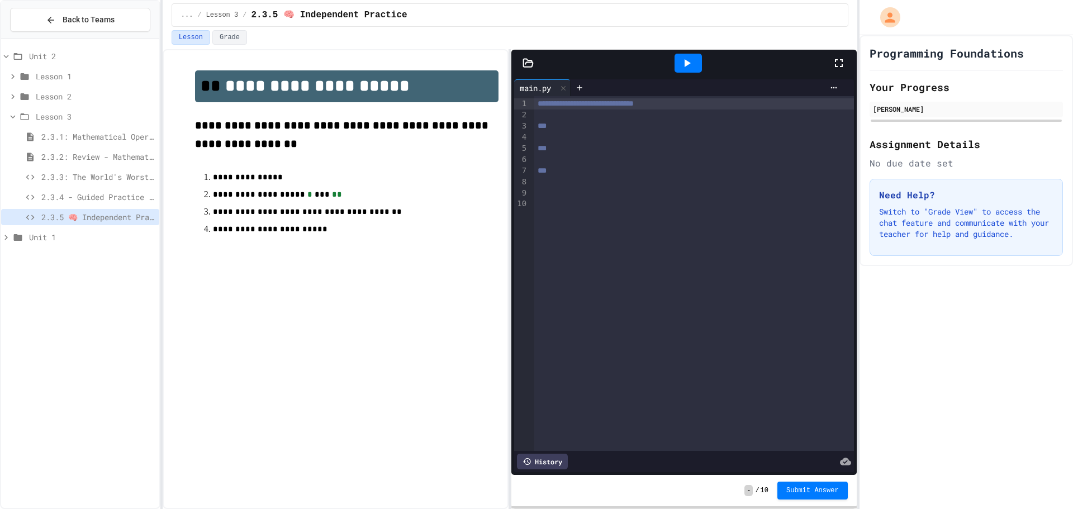
click at [591, 110] on div at bounding box center [694, 115] width 320 height 11
click at [590, 109] on div "**********" at bounding box center [694, 103] width 320 height 11
click at [549, 106] on span "**********" at bounding box center [586, 103] width 96 height 8
click at [88, 194] on span "2.3.4 - Guided Practice - Mathematical Operators in Python" at bounding box center [97, 197] width 113 height 12
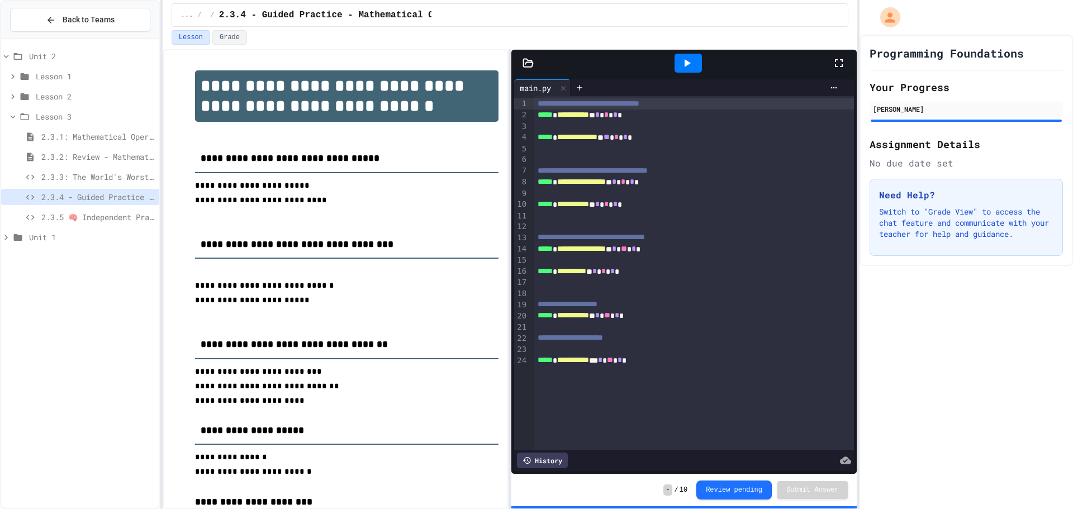
click at [88, 215] on span "2.3.5 🧠 Independent Practice" at bounding box center [97, 217] width 113 height 12
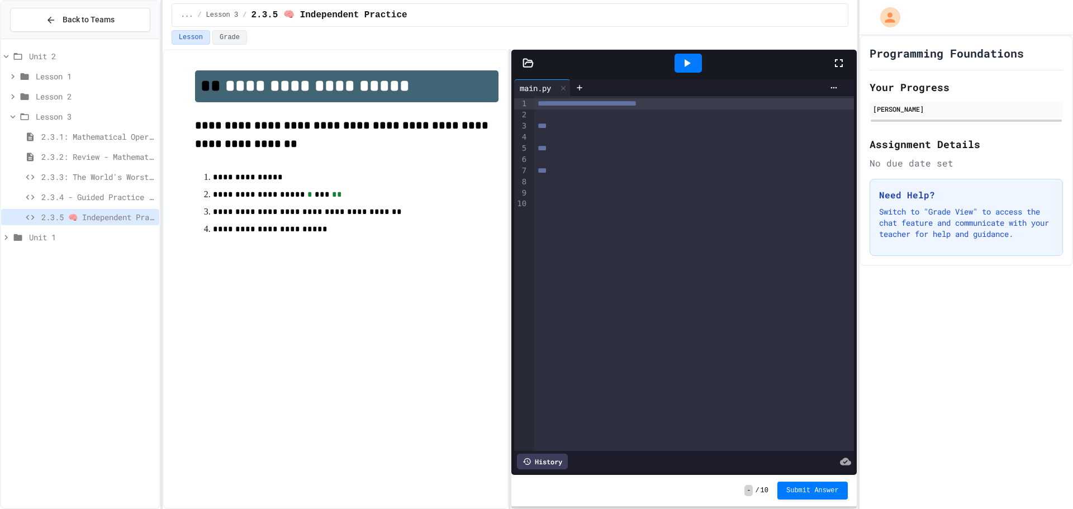
click at [636, 103] on span "**********" at bounding box center [587, 103] width 99 height 8
click at [682, 102] on div "**********" at bounding box center [694, 103] width 320 height 11
drag, startPoint x: 665, startPoint y: 51, endPoint x: 674, endPoint y: 59, distance: 12.3
click at [672, 58] on div at bounding box center [688, 63] width 287 height 30
click at [686, 67] on icon at bounding box center [686, 62] width 13 height 13
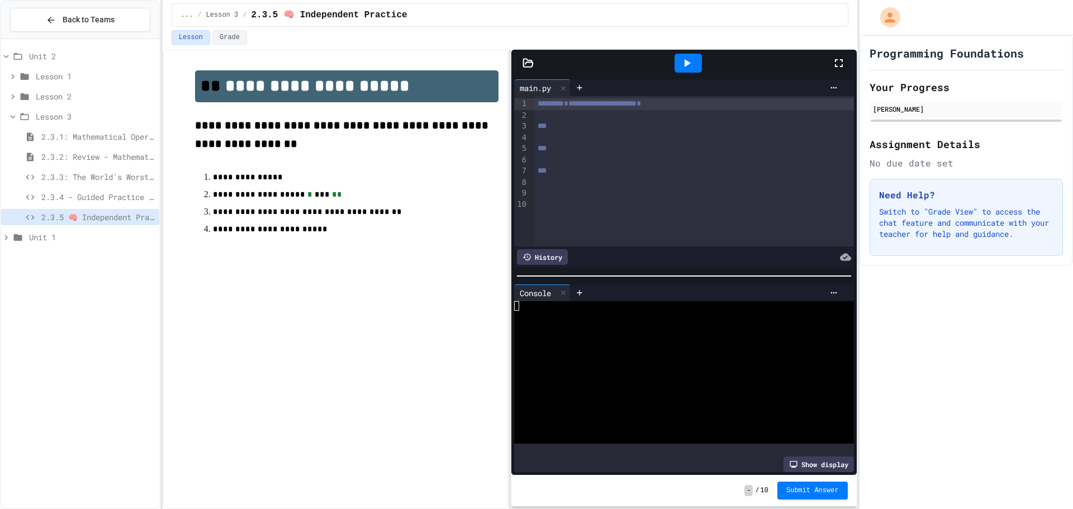
click at [683, 69] on icon at bounding box center [686, 62] width 13 height 13
click at [547, 104] on span "**********" at bounding box center [587, 103] width 99 height 8
click at [696, 64] on div at bounding box center [687, 63] width 27 height 19
click at [688, 64] on icon at bounding box center [688, 63] width 6 height 8
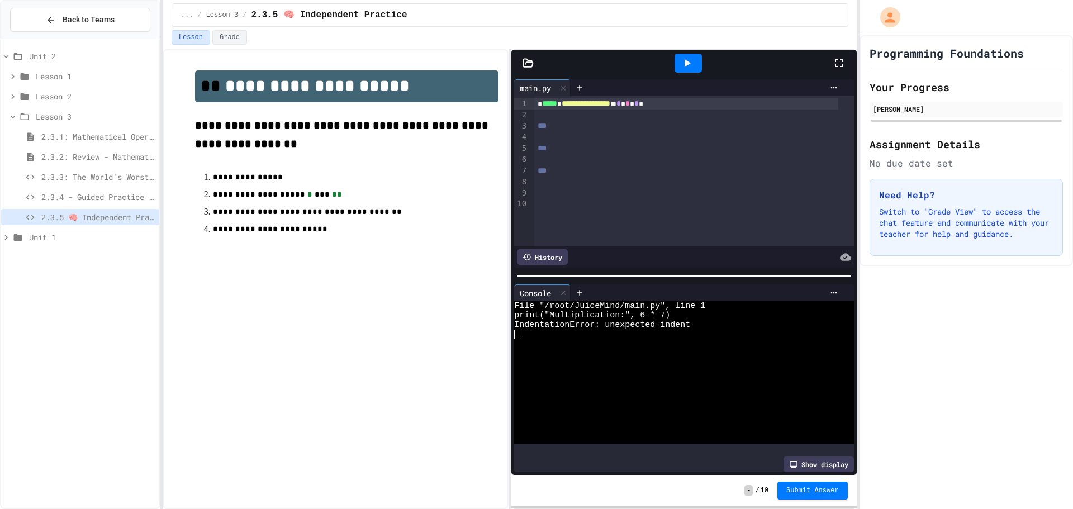
click at [536, 103] on div "**********" at bounding box center [686, 103] width 304 height 11
click at [542, 103] on span "*****" at bounding box center [549, 103] width 15 height 8
click at [685, 64] on icon at bounding box center [686, 62] width 13 height 13
click at [547, 126] on span "***" at bounding box center [542, 126] width 9 height 8
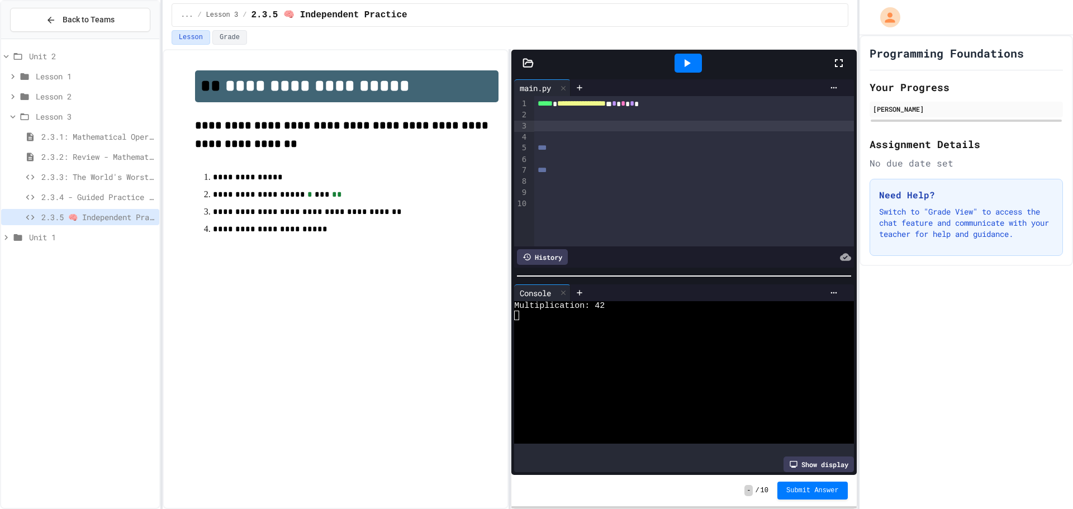
click at [103, 192] on span "2.3.4 - Guided Practice - Mathematical Operators in Python" at bounding box center [97, 197] width 113 height 12
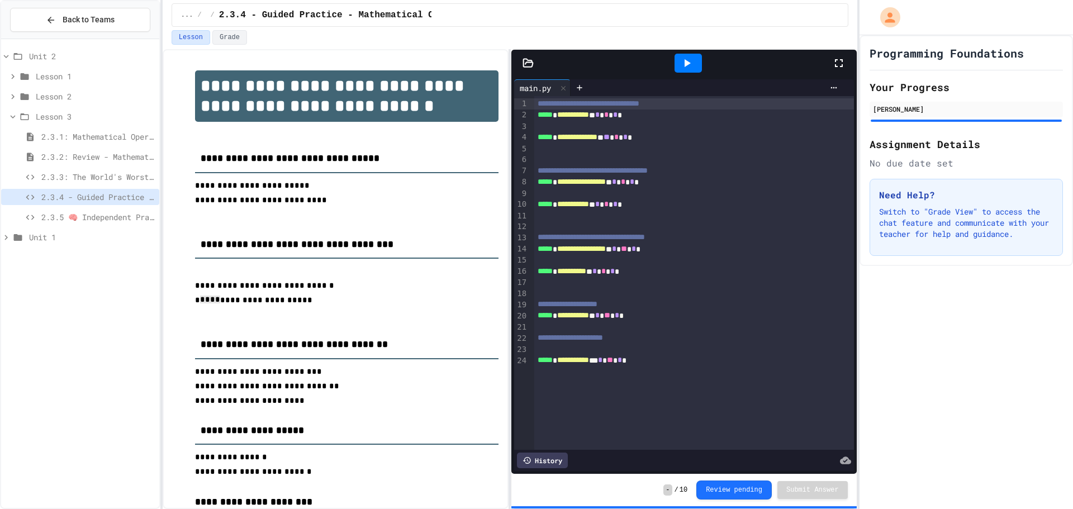
drag, startPoint x: 198, startPoint y: 310, endPoint x: 211, endPoint y: 310, distance: 13.4
click at [211, 304] on span "**********" at bounding box center [253, 300] width 117 height 8
drag, startPoint x: 191, startPoint y: 307, endPoint x: 272, endPoint y: 319, distance: 81.2
click at [272, 319] on div "**********" at bounding box center [336, 370] width 326 height 622
click at [64, 208] on div "2.3.4 - Guided Practice - Mathematical Operators in Python" at bounding box center [80, 199] width 158 height 20
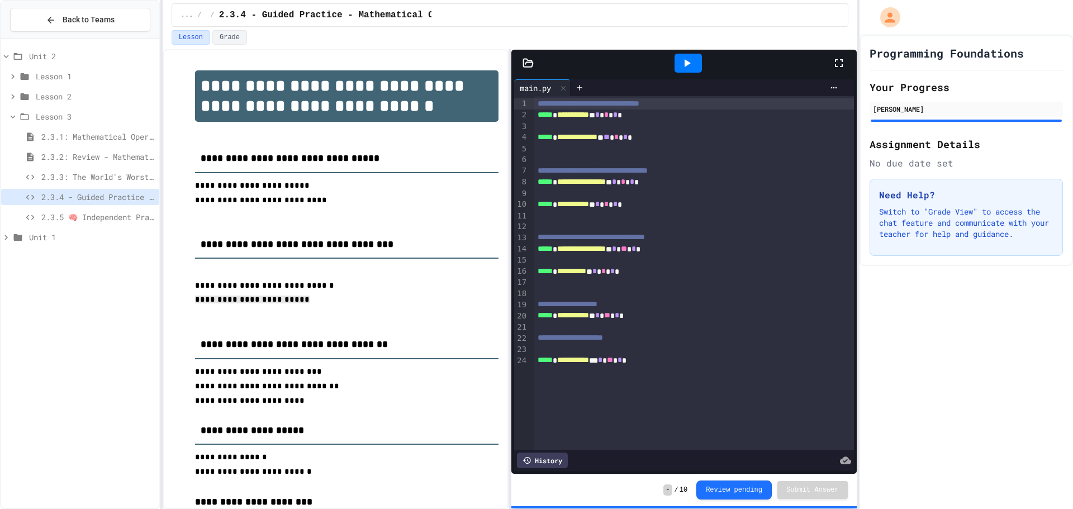
click at [66, 212] on span "2.3.5 🧠 Independent Practice" at bounding box center [97, 217] width 113 height 12
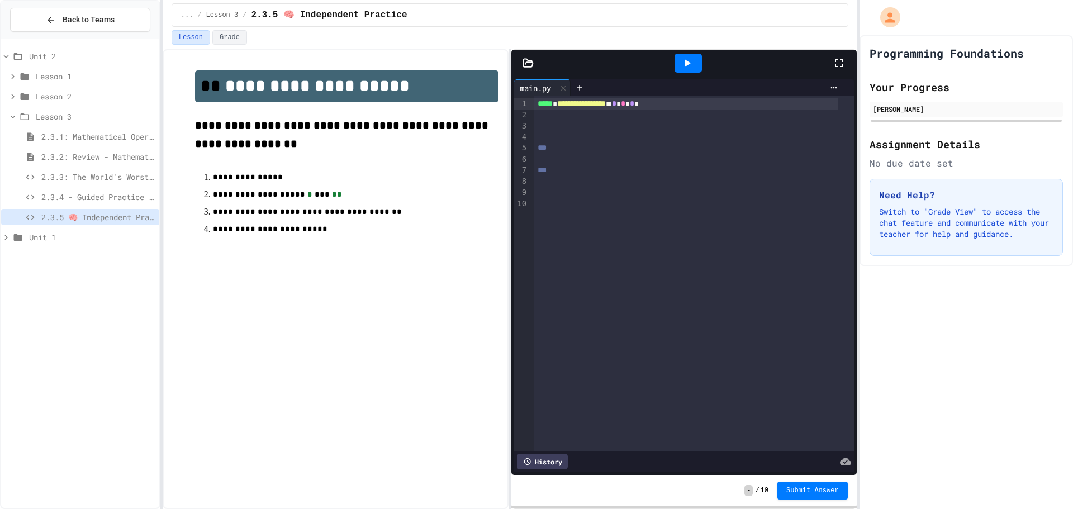
click at [538, 127] on div at bounding box center [694, 126] width 320 height 11
click at [600, 127] on span "*" at bounding box center [597, 126] width 4 height 8
click at [619, 127] on span "*" at bounding box center [617, 126] width 4 height 8
click at [688, 70] on div at bounding box center [687, 63] width 27 height 19
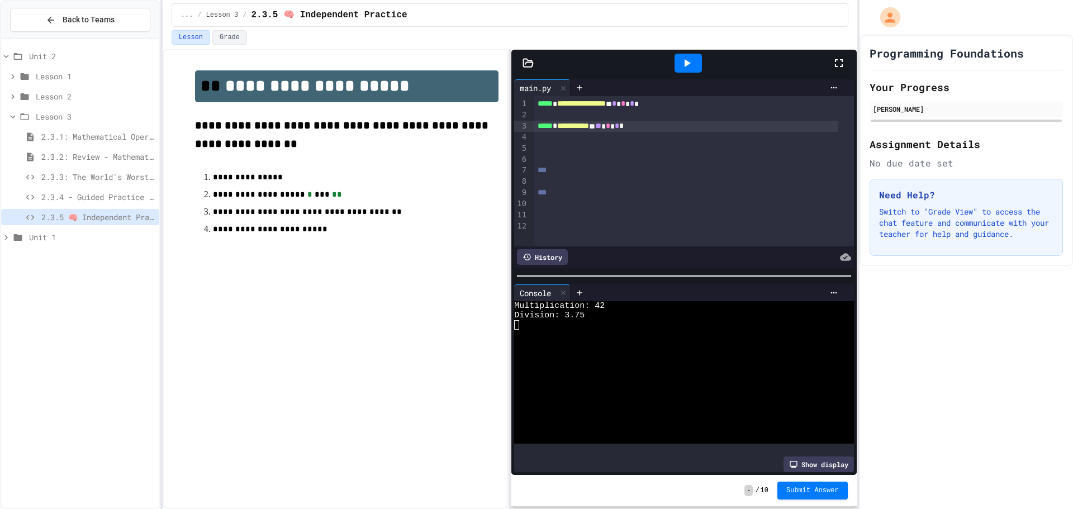
click at [535, 147] on div at bounding box center [694, 148] width 320 height 11
click at [533, 148] on div at bounding box center [531, 148] width 6 height 11
click at [74, 192] on span "2.3.4 - Guided Practice - Mathematical Operators in Python" at bounding box center [97, 197] width 113 height 12
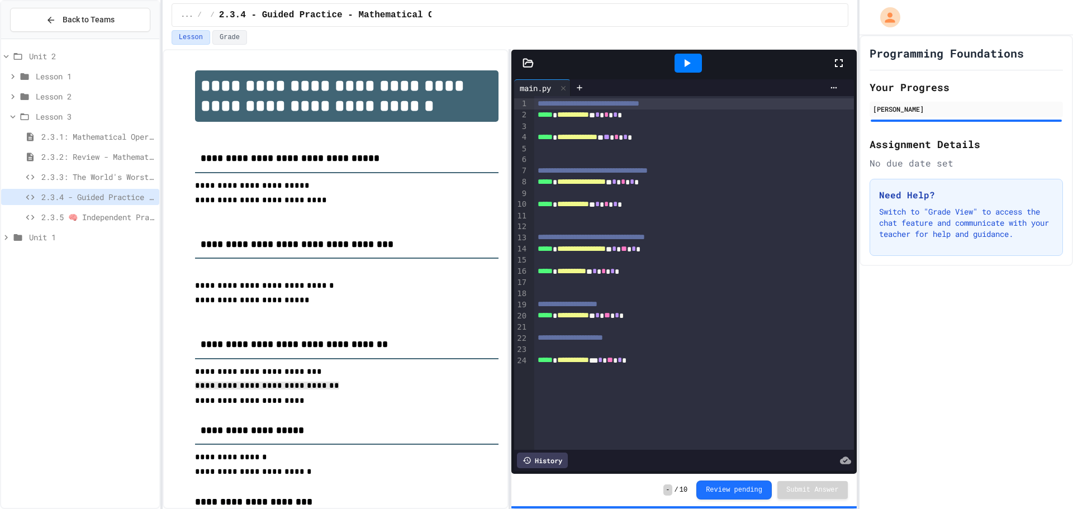
drag, startPoint x: 195, startPoint y: 397, endPoint x: 302, endPoint y: 393, distance: 106.8
click at [302, 393] on p "**********" at bounding box center [346, 386] width 303 height 15
click at [74, 219] on span "2.3.5 🧠 Independent Practice" at bounding box center [97, 217] width 113 height 12
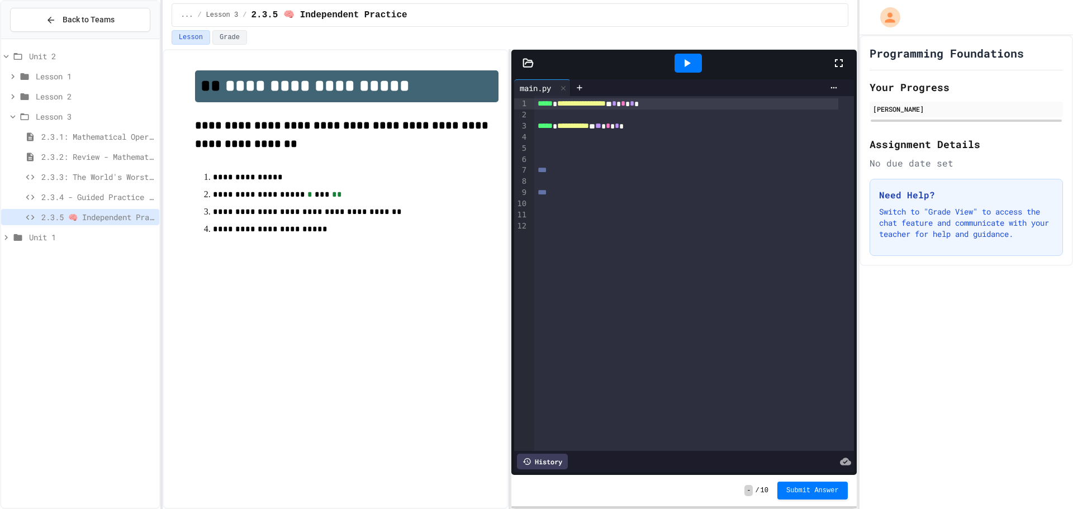
click at [535, 150] on div at bounding box center [694, 148] width 320 height 11
click at [616, 150] on span "*" at bounding box center [614, 148] width 4 height 8
click at [638, 148] on span "*" at bounding box center [635, 148] width 4 height 8
click at [547, 172] on span "***" at bounding box center [542, 171] width 9 height 8
click at [82, 198] on span "2.3.4 - Guided Practice - Mathematical Operators in Python" at bounding box center [97, 197] width 113 height 12
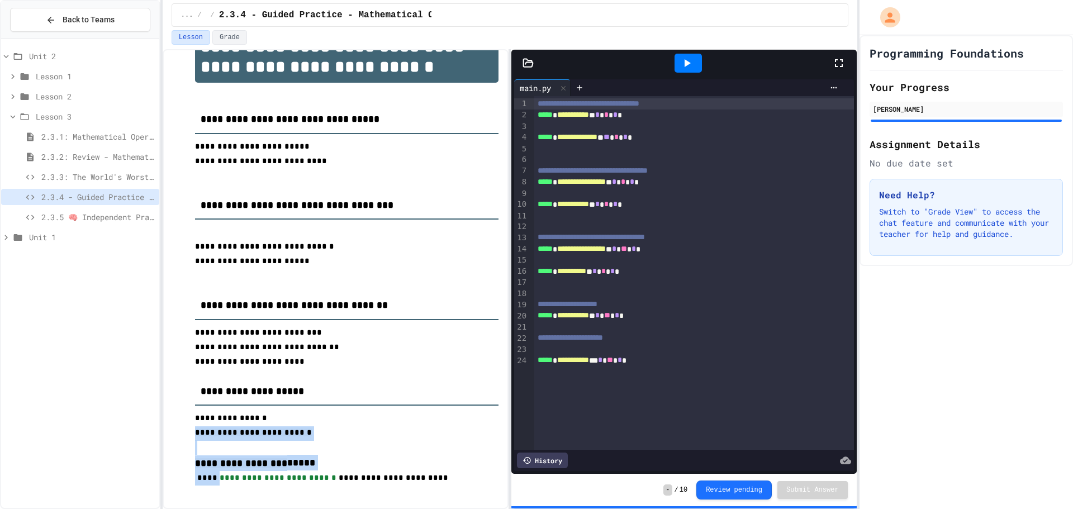
scroll to position [61, 0]
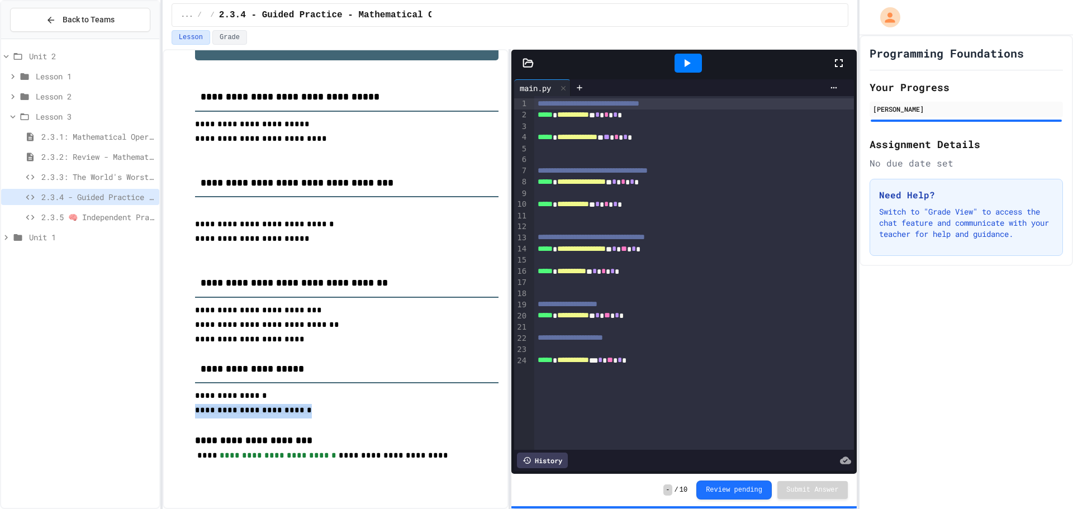
drag, startPoint x: 186, startPoint y: 488, endPoint x: 291, endPoint y: 421, distance: 124.6
click at [291, 421] on div "**********" at bounding box center [336, 309] width 326 height 622
drag, startPoint x: 79, startPoint y: 207, endPoint x: 82, endPoint y: 213, distance: 6.8
click at [79, 210] on div "Unit 2 Lesson 1 Lesson 2 Lesson 3 2.3.1: Mathematical Operators 2.3.2: Review -…" at bounding box center [80, 149] width 158 height 210
click at [82, 213] on span "2.3.5 🧠 Independent Practice" at bounding box center [97, 217] width 113 height 12
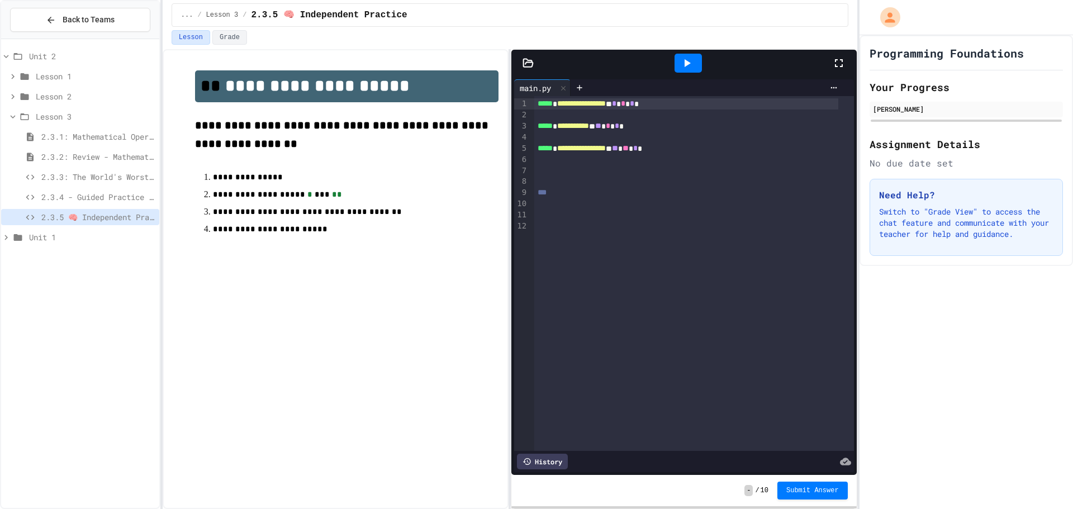
click at [538, 173] on div at bounding box center [694, 170] width 320 height 11
click at [600, 172] on span "*" at bounding box center [597, 171] width 4 height 8
click at [619, 171] on span "*" at bounding box center [617, 171] width 4 height 8
click at [684, 59] on icon at bounding box center [686, 62] width 13 height 13
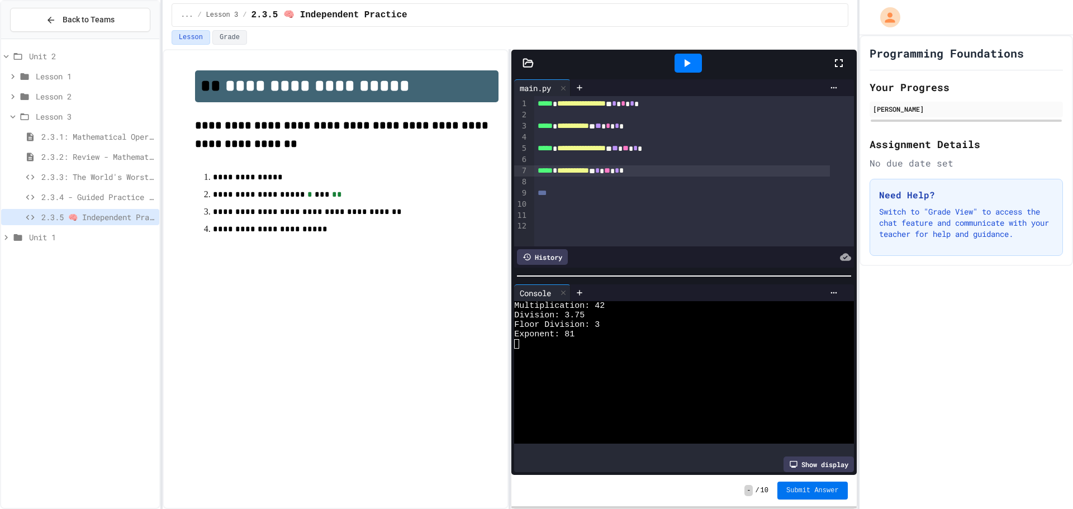
click at [814, 491] on span "Submit Answer" at bounding box center [812, 490] width 53 height 9
